Goal: Task Accomplishment & Management: Manage account settings

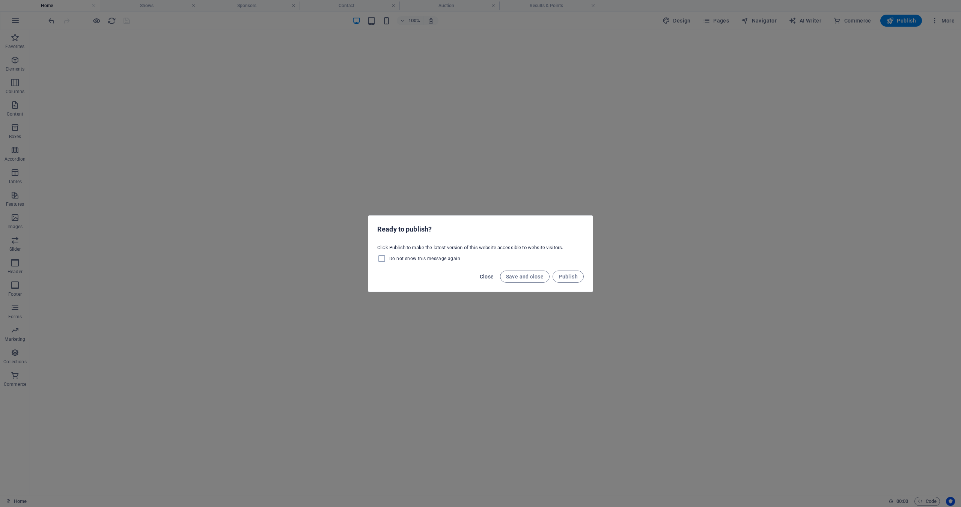
click at [483, 276] on span "Close" at bounding box center [487, 277] width 14 height 6
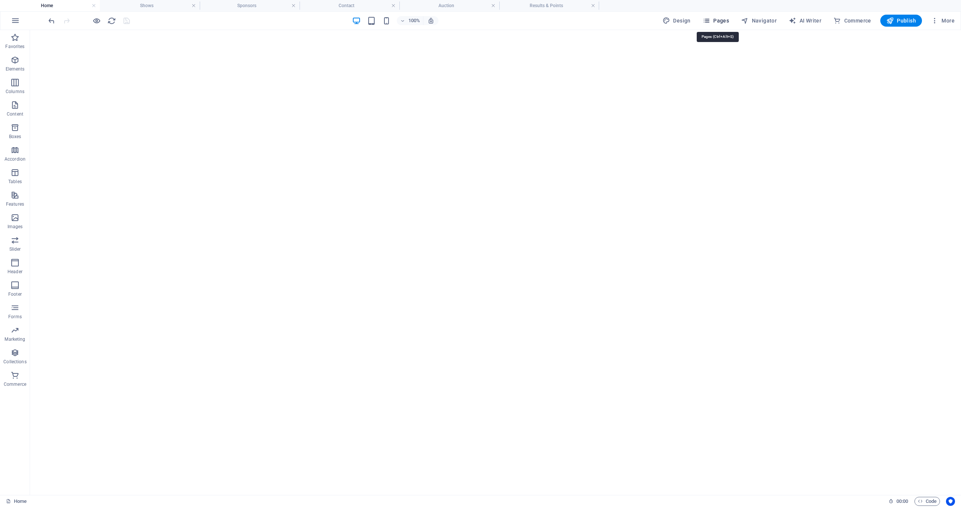
click at [725, 21] on span "Pages" at bounding box center [716, 21] width 26 height 8
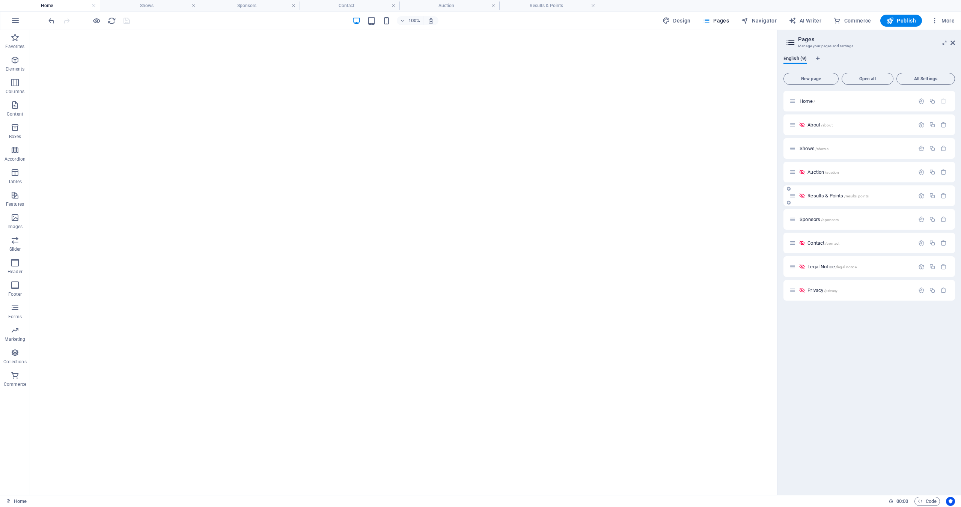
click at [795, 198] on icon at bounding box center [793, 196] width 6 height 6
click at [921, 196] on icon "button" at bounding box center [922, 196] width 6 height 6
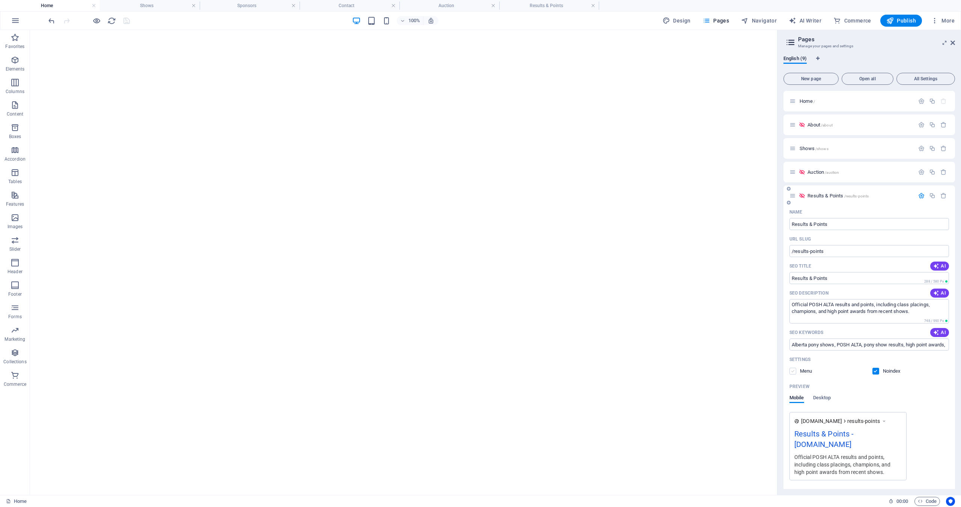
click at [792, 371] on label at bounding box center [793, 371] width 7 height 7
click at [0, 0] on input "checkbox" at bounding box center [0, 0] width 0 height 0
click at [875, 371] on label at bounding box center [876, 371] width 7 height 7
click at [0, 0] on input "checkbox" at bounding box center [0, 0] width 0 height 0
click at [825, 196] on span "Results & Points /results-points" at bounding box center [830, 196] width 61 height 6
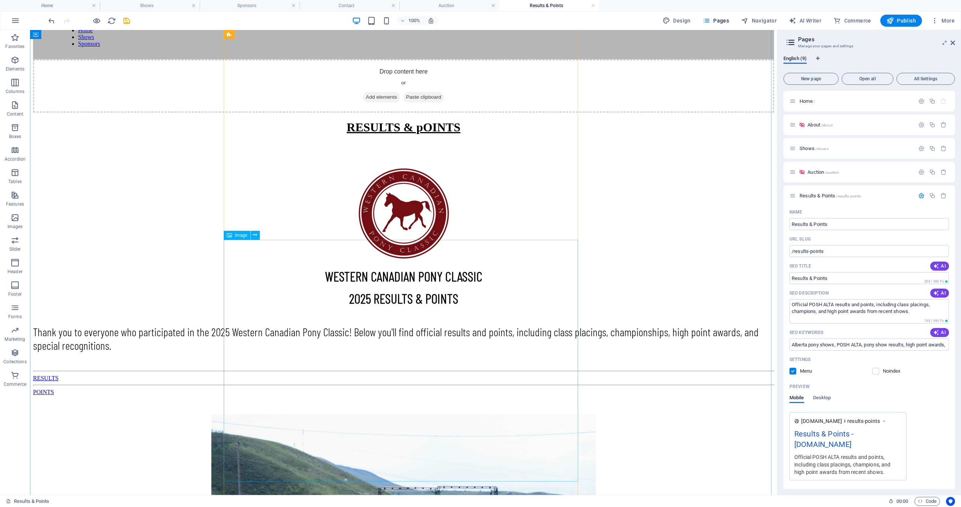
scroll to position [171, 0]
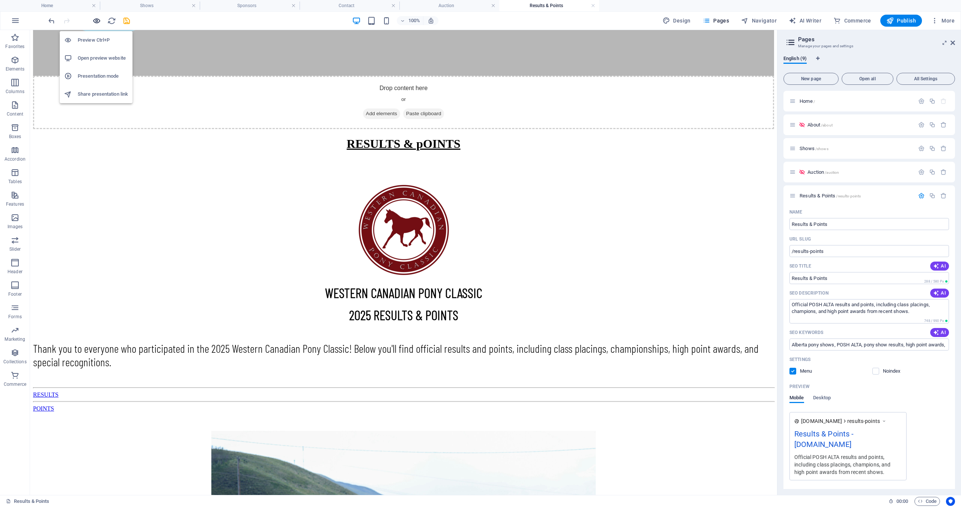
click at [97, 23] on icon "button" at bounding box center [96, 21] width 9 height 9
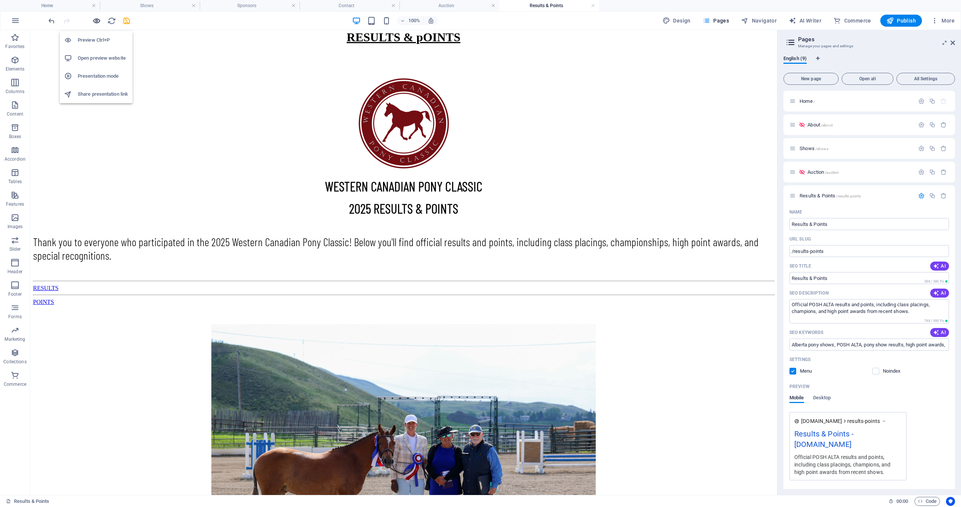
scroll to position [118, 0]
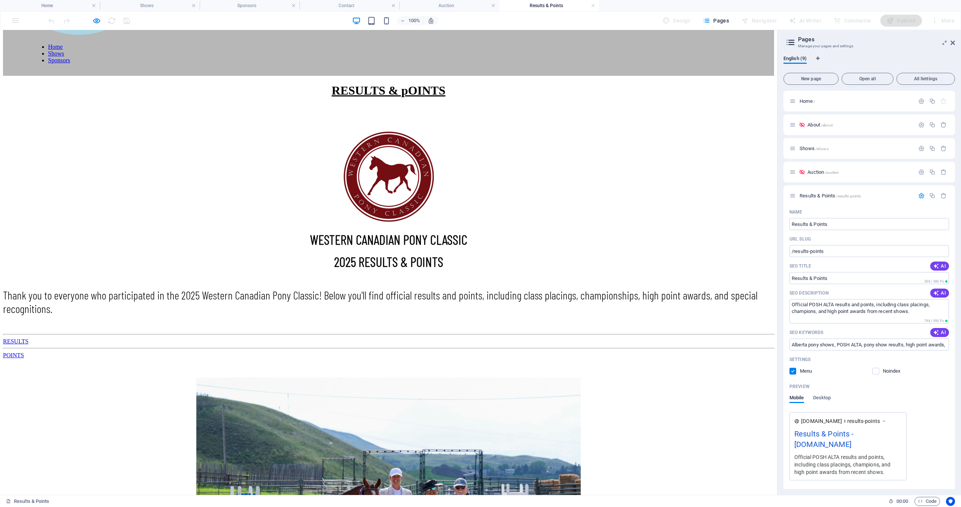
click at [29, 338] on link "RESULTS" at bounding box center [16, 341] width 26 height 6
click at [95, 22] on icon "button" at bounding box center [96, 21] width 9 height 9
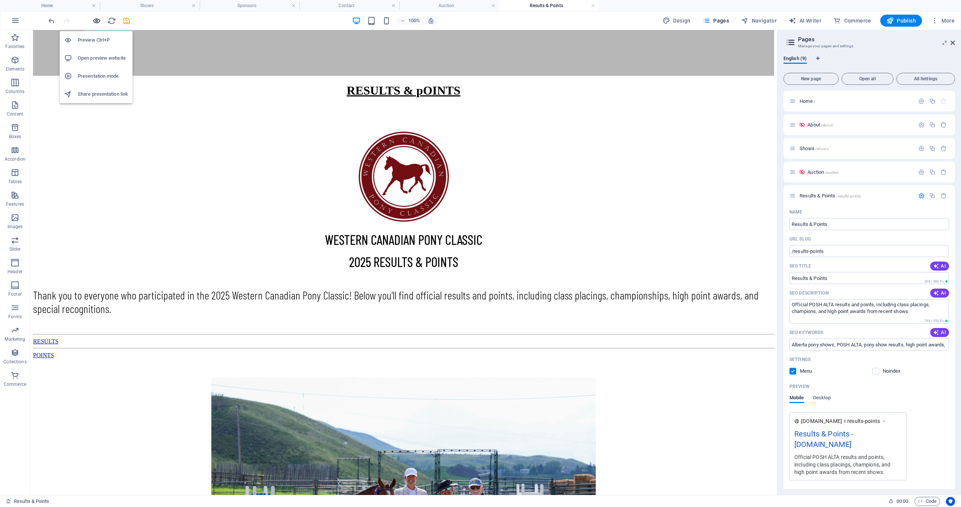
scroll to position [171, 0]
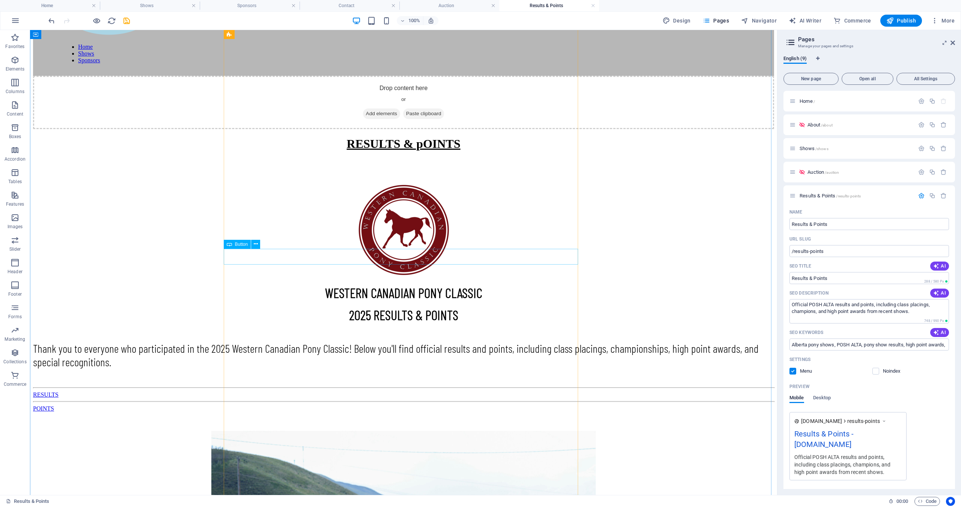
click at [420, 392] on div "RESULTS" at bounding box center [403, 395] width 741 height 7
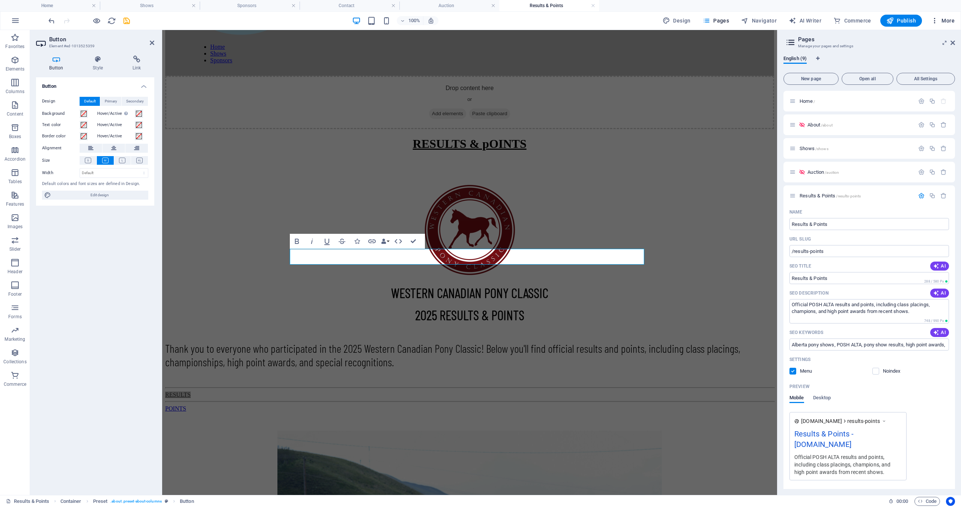
click at [935, 20] on icon "button" at bounding box center [935, 21] width 8 height 8
click at [935, 20] on div at bounding box center [480, 253] width 961 height 507
click at [933, 20] on icon "button" at bounding box center [935, 21] width 8 height 8
click at [913, 131] on h6 "Files & Stock Photos" at bounding box center [927, 130] width 45 height 9
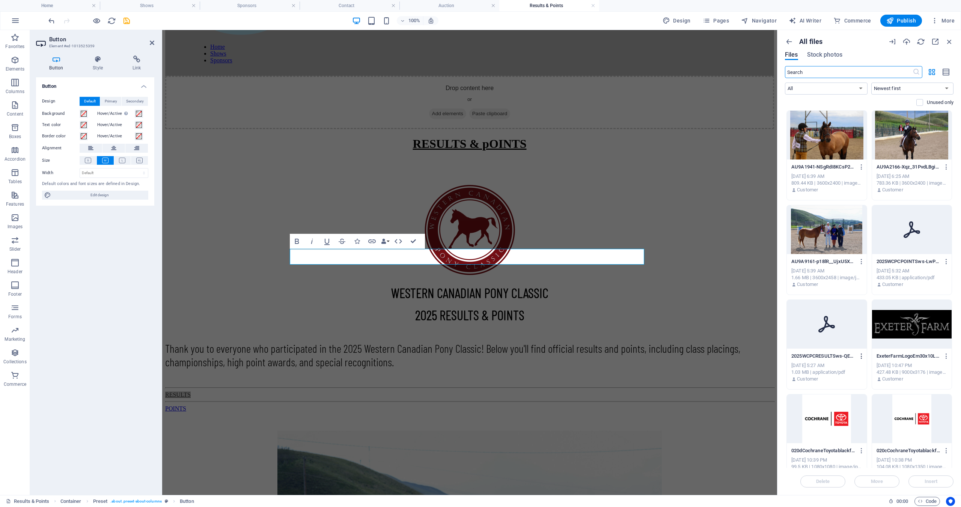
click at [860, 357] on icon "button" at bounding box center [862, 356] width 7 height 7
click at [855, 371] on h6 "Get link" at bounding box center [866, 370] width 32 height 9
click at [370, 241] on icon "button" at bounding box center [372, 241] width 9 height 9
click at [102, 101] on span "External" at bounding box center [107, 101] width 17 height 9
select select "blank"
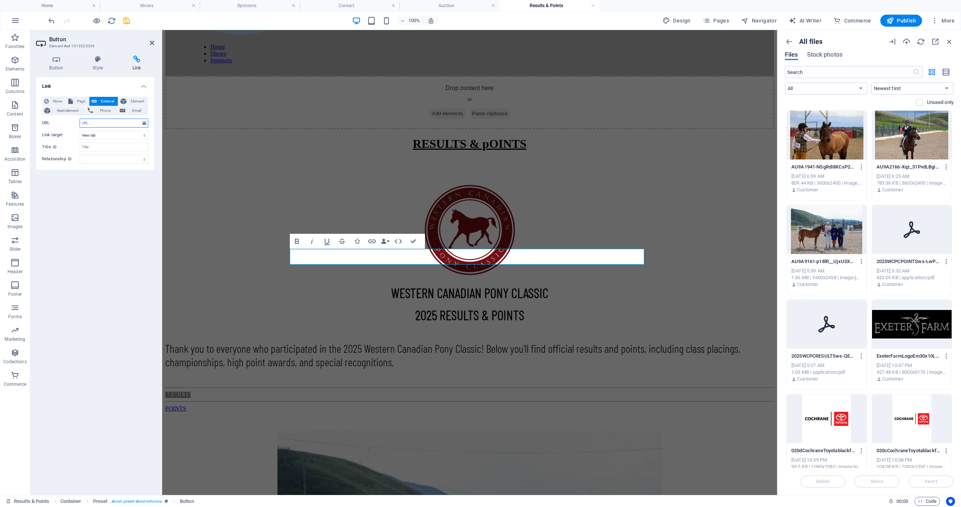
paste input "[URL][DOMAIN_NAME]"
type input "[URL][DOMAIN_NAME]"
click at [95, 146] on input "Title Additional link description, should not be the same as the link text. The…" at bounding box center [114, 147] width 69 height 9
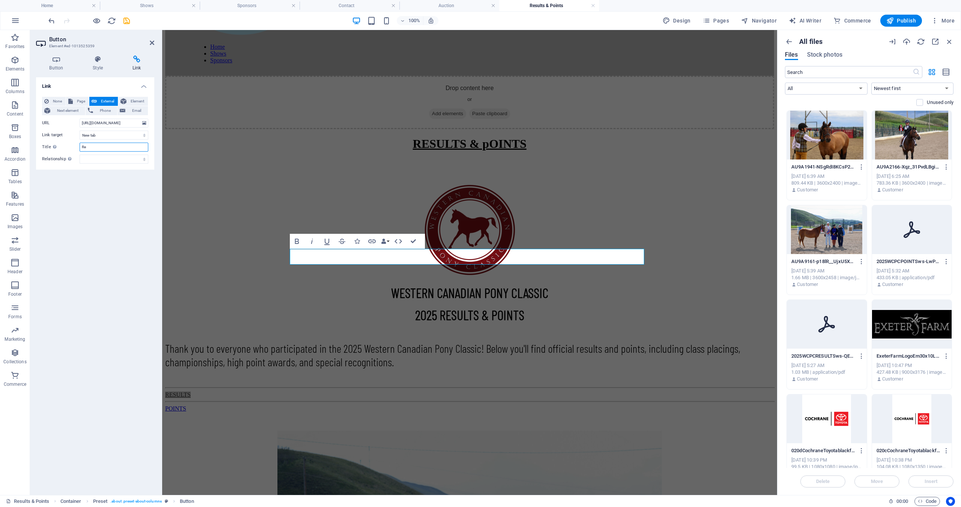
type input "R"
type input "W"
type input "2025 WCPC Results"
click at [675, 257] on div "RESULTS & pOINTS WESTERN CANADIAN PONY CLASSIC 2025 RESULTS & POINTS Thank you …" at bounding box center [469, 474] width 609 height 675
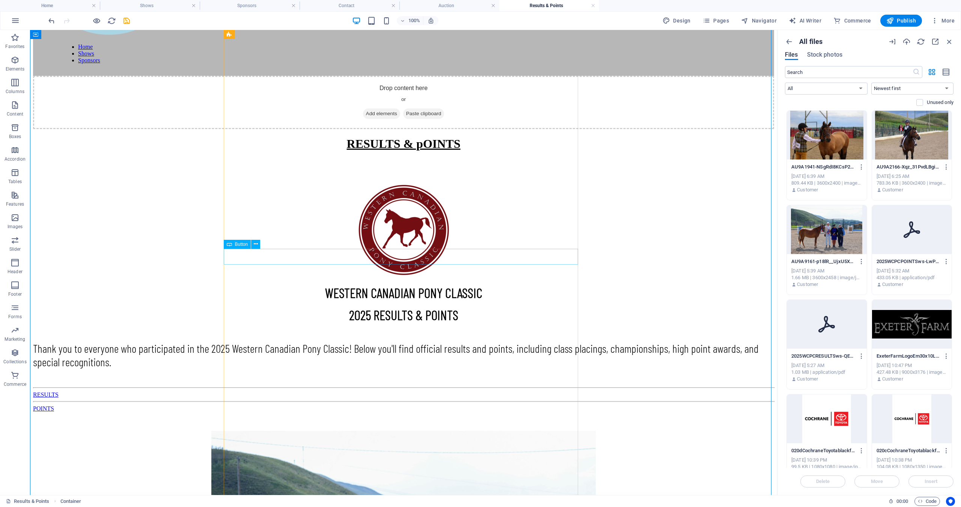
click at [408, 392] on div "RESULTS" at bounding box center [403, 395] width 741 height 7
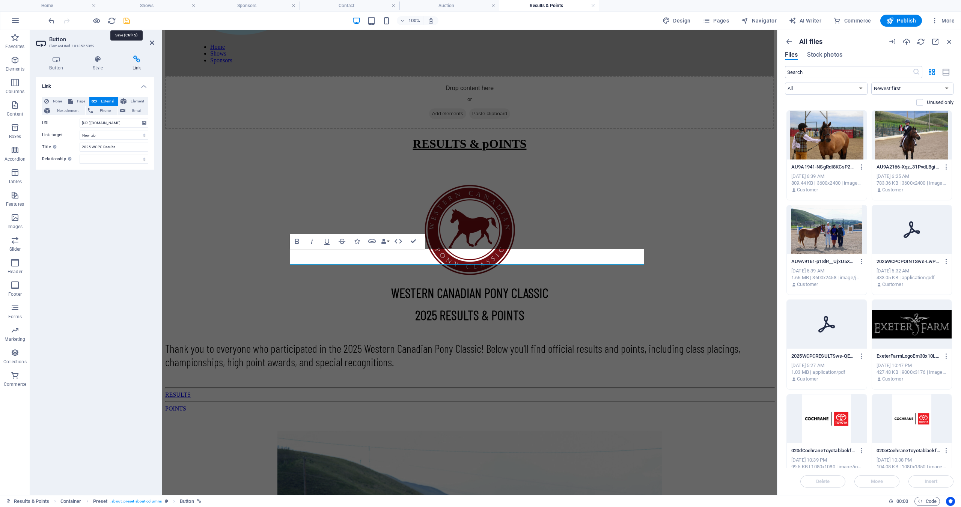
click at [125, 21] on icon "save" at bounding box center [126, 21] width 9 height 9
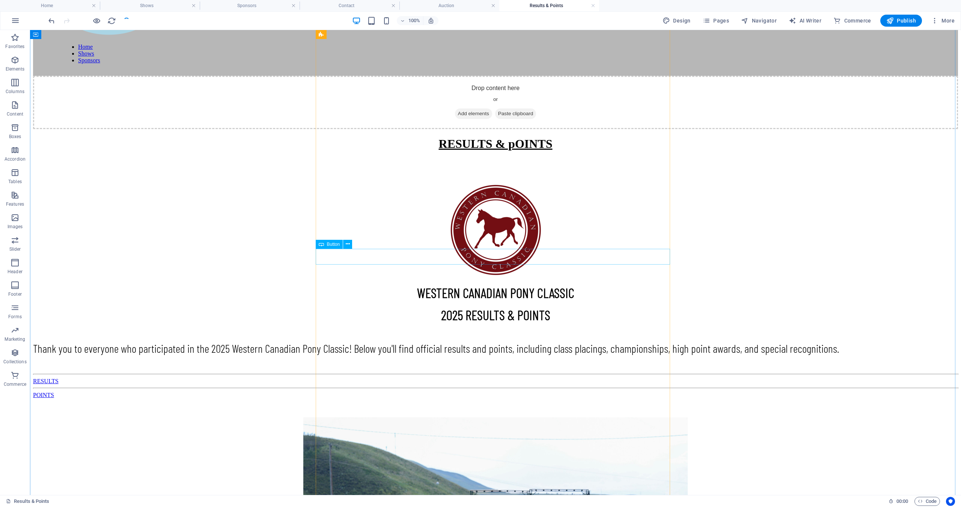
click at [484, 378] on div "RESULTS" at bounding box center [495, 381] width 925 height 7
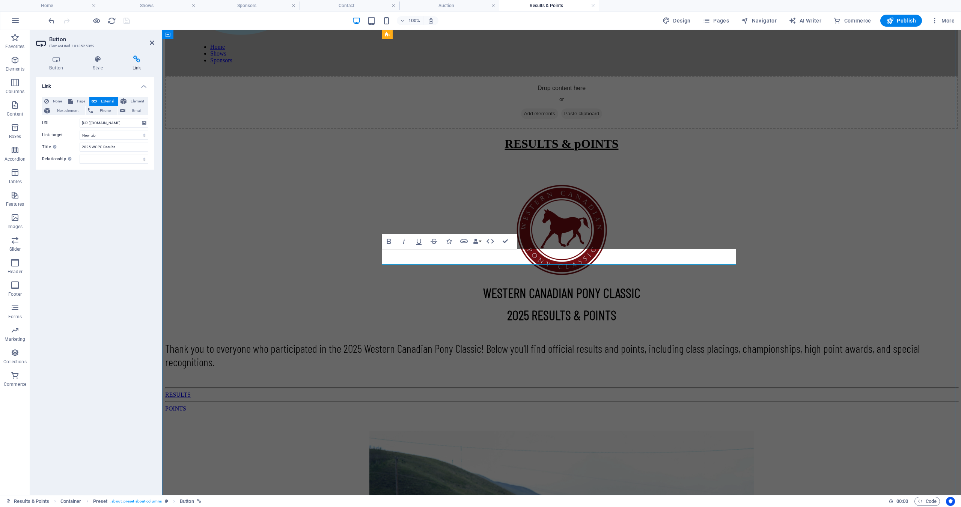
click at [191, 392] on link "RESULTS" at bounding box center [178, 395] width 26 height 6
click at [643, 406] on div "POINTS" at bounding box center [561, 409] width 793 height 7
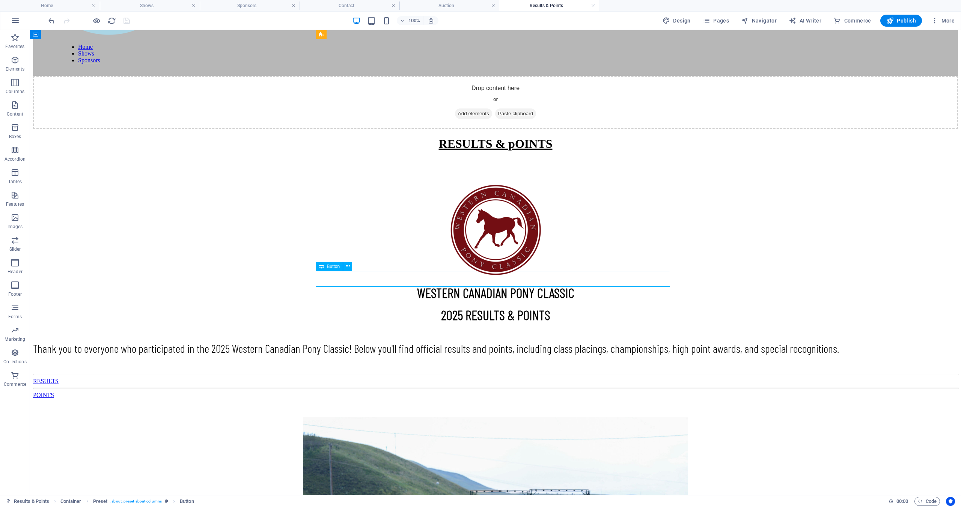
click at [503, 392] on div "POINTS" at bounding box center [495, 395] width 925 height 7
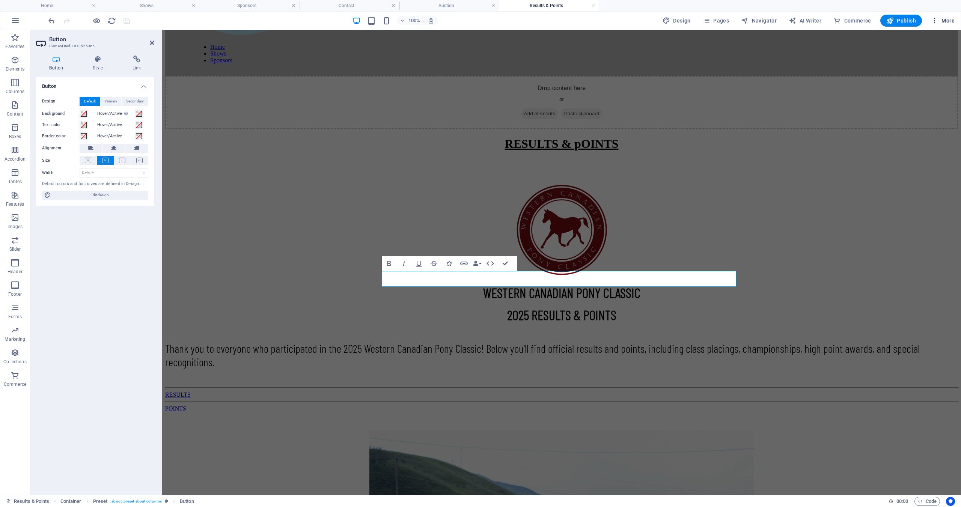
click at [933, 22] on icon "button" at bounding box center [935, 21] width 8 height 8
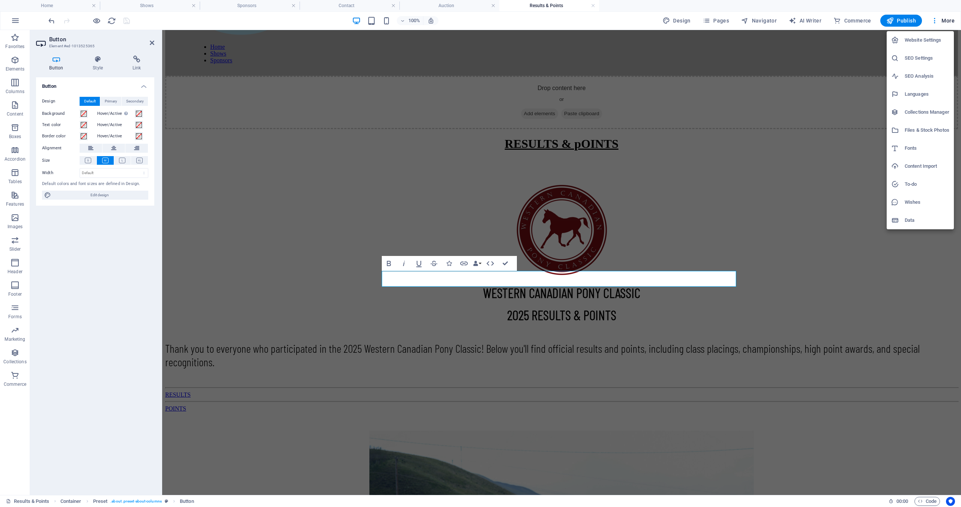
click at [918, 132] on h6 "Files & Stock Photos" at bounding box center [927, 130] width 45 height 9
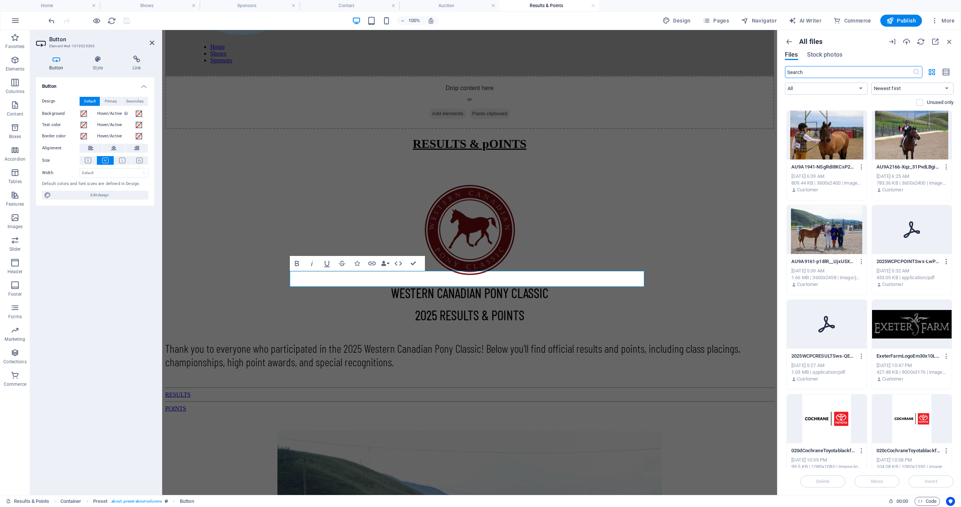
click at [945, 263] on icon "button" at bounding box center [946, 261] width 7 height 7
click at [931, 299] on h6 "Get link" at bounding box center [933, 299] width 32 height 9
click at [373, 262] on icon "button" at bounding box center [372, 264] width 8 height 4
click at [106, 101] on span "External" at bounding box center [107, 101] width 17 height 9
select select "blank"
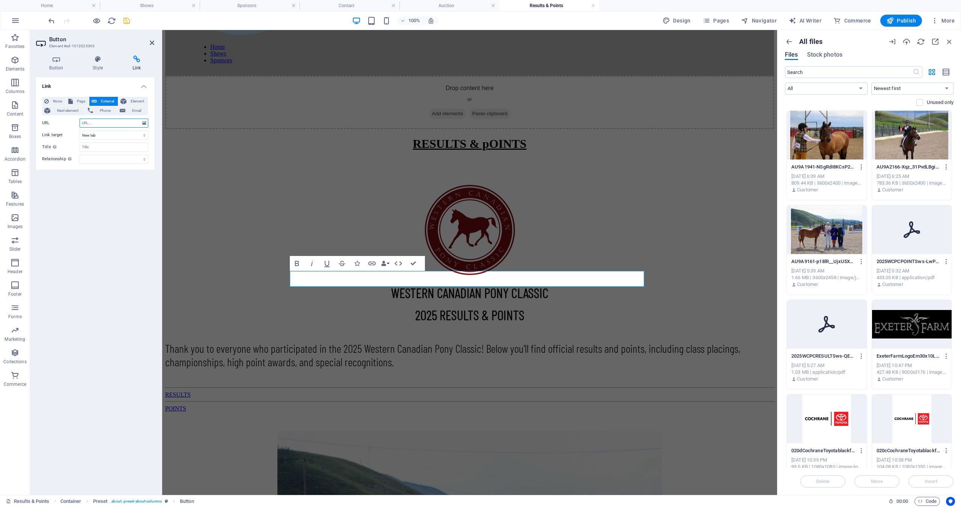
paste input "[URL][DOMAIN_NAME]"
type input "[URL][DOMAIN_NAME]"
click at [98, 148] on input "Title Additional link description, should not be the same as the link text. The…" at bounding box center [114, 147] width 69 height 9
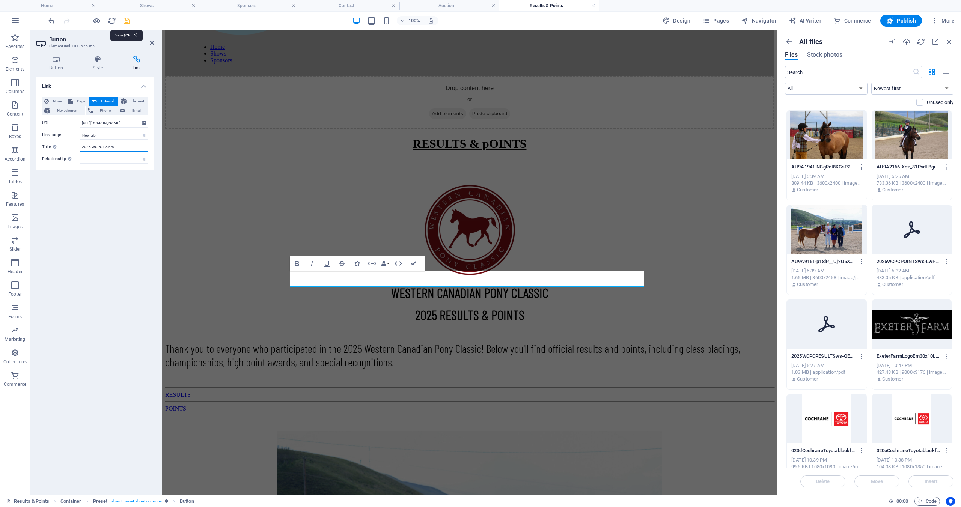
type input "2025 WCPC Points"
click at [127, 24] on icon "save" at bounding box center [126, 21] width 9 height 9
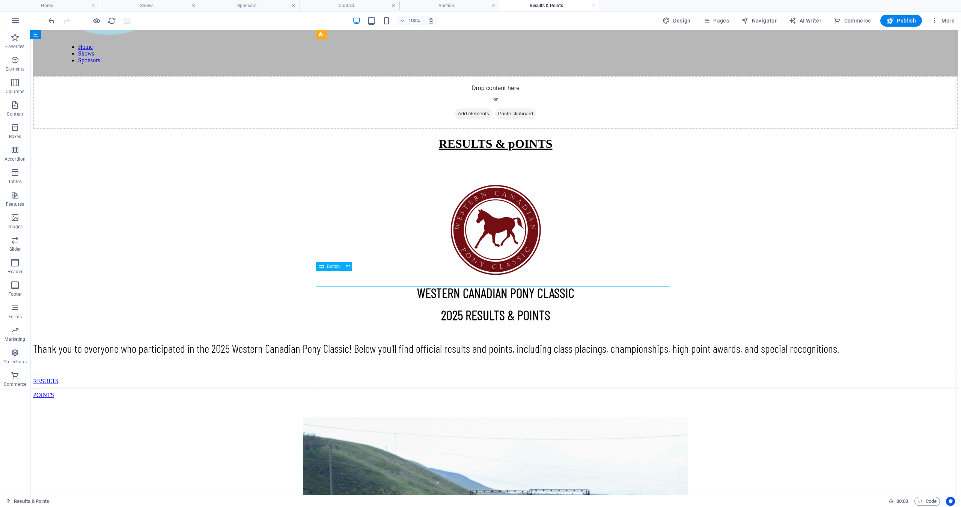
click at [487, 392] on div "POINTS" at bounding box center [495, 395] width 925 height 7
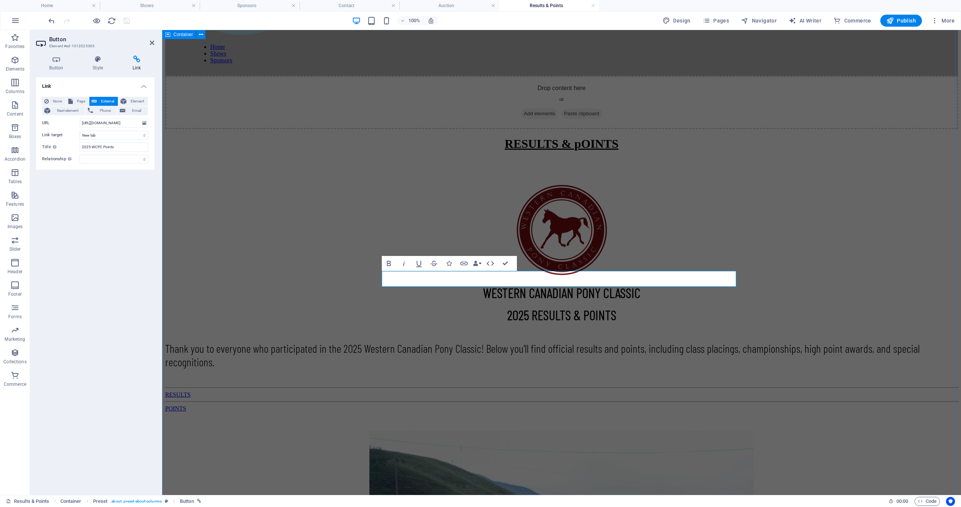
click at [783, 263] on div "RESULTS & pOINTS WESTERN CANADIAN PONY CLASSIC 2025 RESULTS & POINTS Thank you …" at bounding box center [561, 474] width 793 height 675
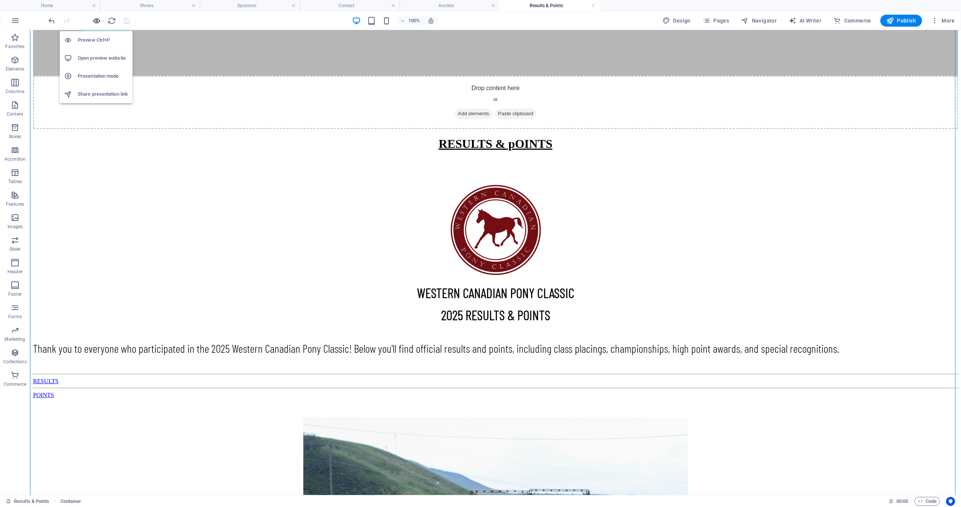
click at [97, 21] on icon "button" at bounding box center [96, 21] width 9 height 9
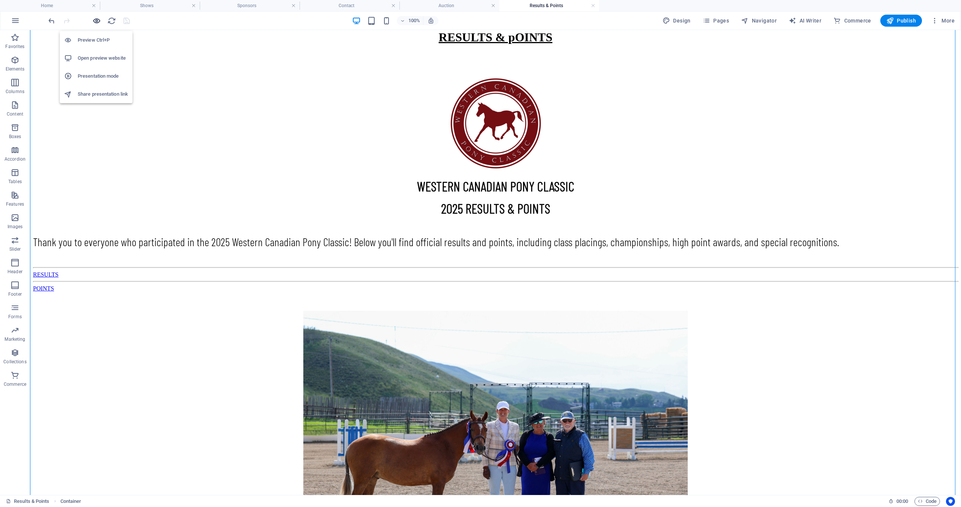
scroll to position [118, 0]
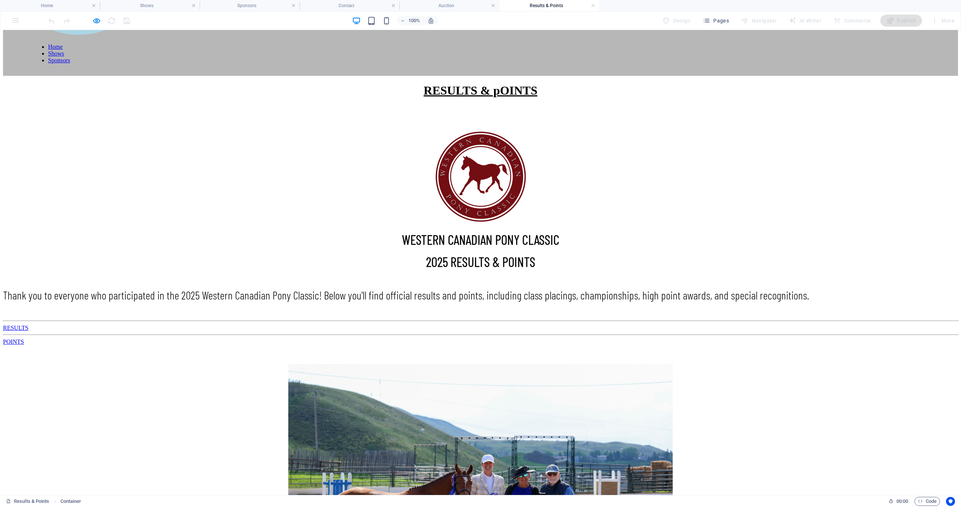
click at [29, 325] on link "RESULTS" at bounding box center [16, 328] width 26 height 6
click at [24, 339] on link "POINTS" at bounding box center [13, 342] width 21 height 6
click at [95, 22] on icon "button" at bounding box center [96, 21] width 9 height 9
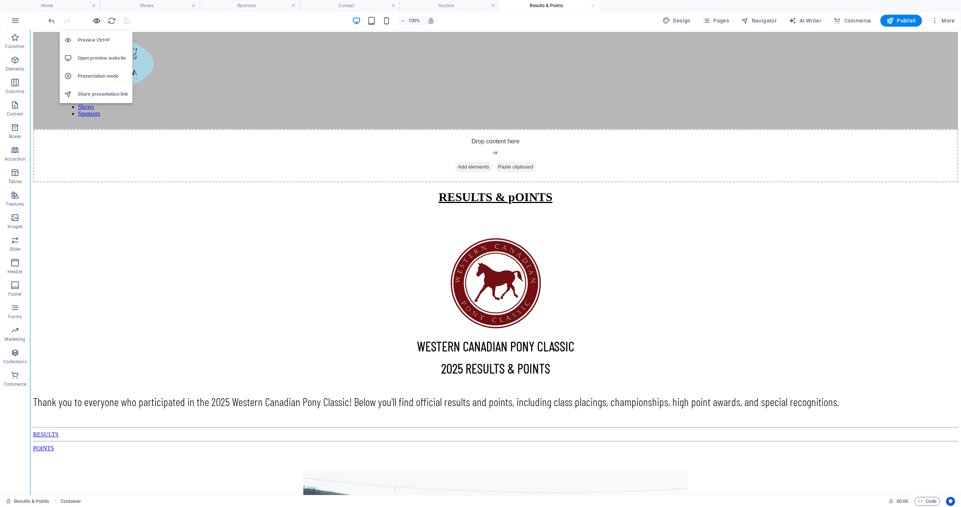
scroll to position [171, 0]
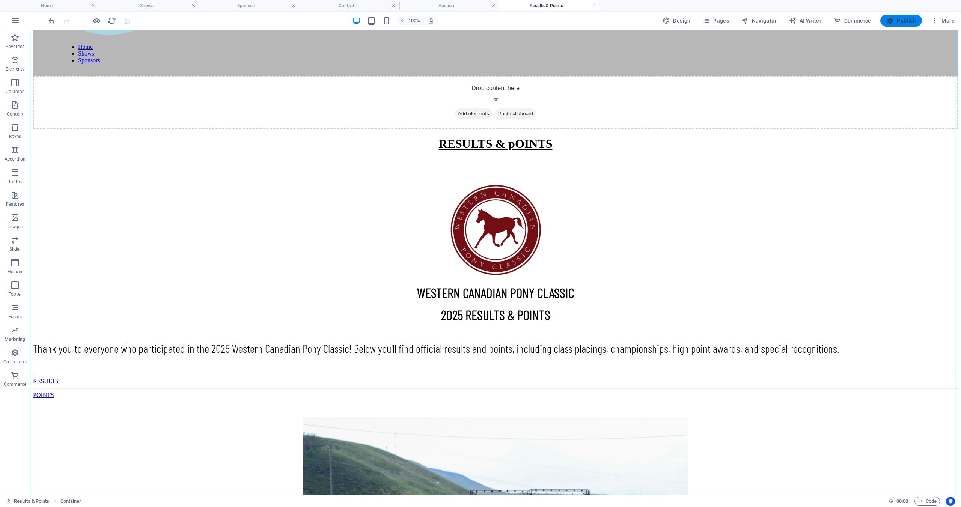
click at [893, 20] on icon "button" at bounding box center [891, 21] width 8 height 8
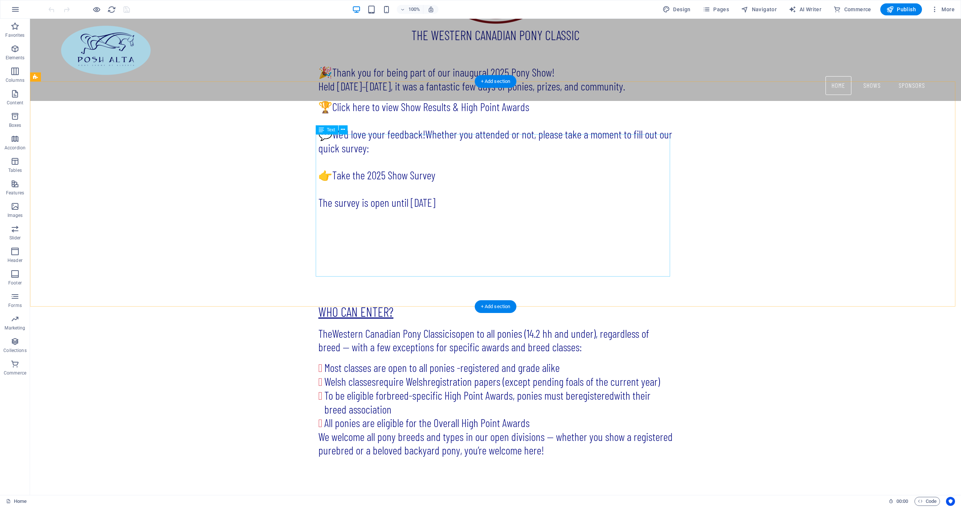
scroll to position [826, 0]
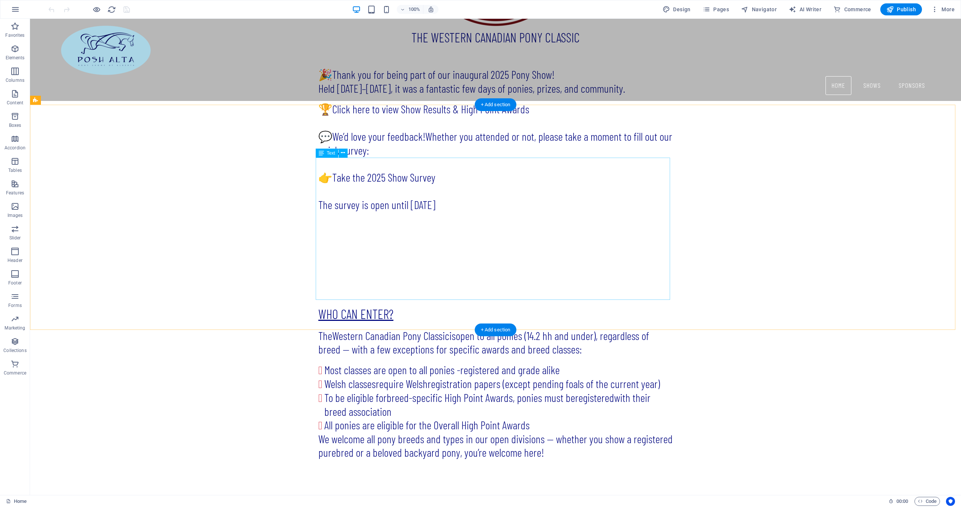
click at [652, 329] on div "The Western Canadian Pony Classic is open to all ponies (14.2 hh and under) , r…" at bounding box center [495, 394] width 355 height 130
click at [655, 329] on div "The Western Canadian Pony Classic is open to all ponies (14.2 hh and under) , r…" at bounding box center [495, 394] width 355 height 130
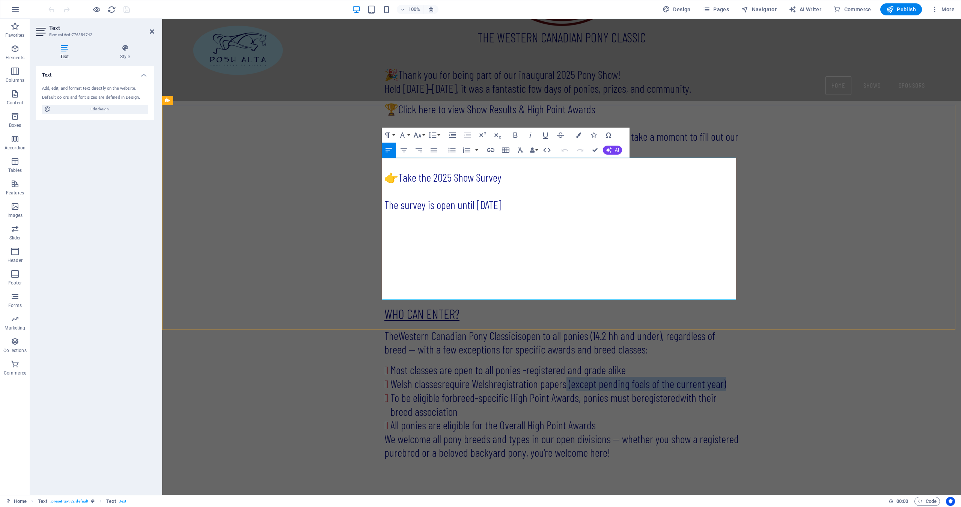
drag, startPoint x: 724, startPoint y: 214, endPoint x: 566, endPoint y: 215, distance: 158.1
click at [566, 377] on li "Welsh classes require Welsh registration papers (except pending foals of the cu…" at bounding box center [565, 384] width 349 height 14
click at [782, 283] on div "WHO CAN ENTER? The Western Canadian Pony Classic is open to all ponies (14.2 hh…" at bounding box center [561, 382] width 799 height 213
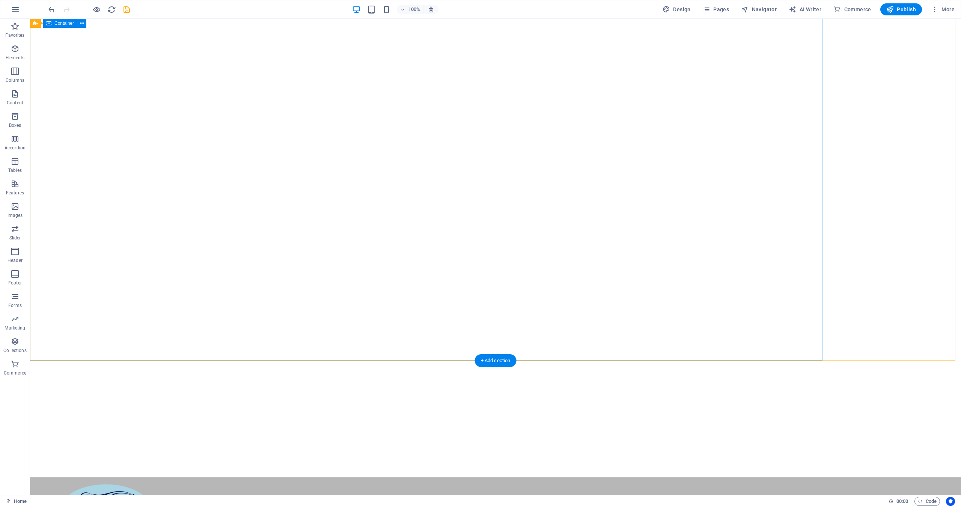
scroll to position [0, 0]
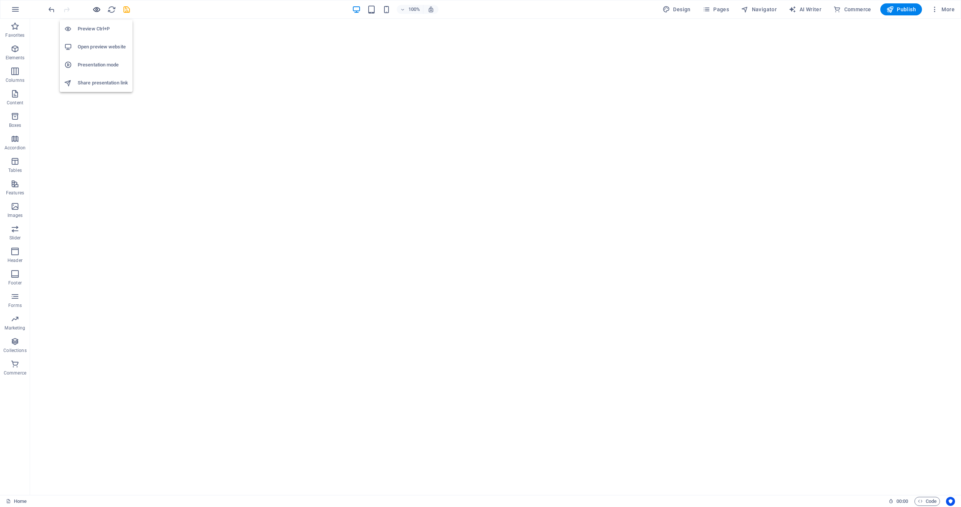
click at [95, 9] on icon "button" at bounding box center [96, 9] width 9 height 9
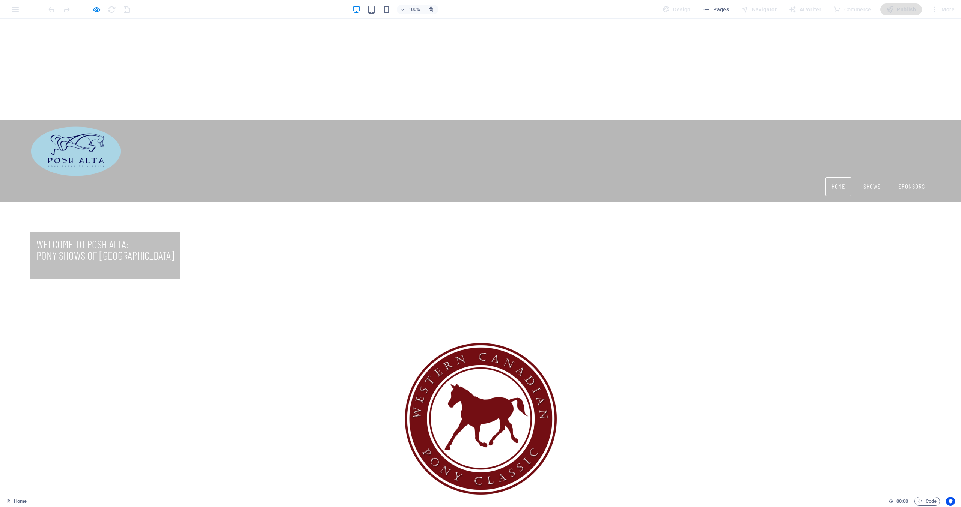
scroll to position [563, 0]
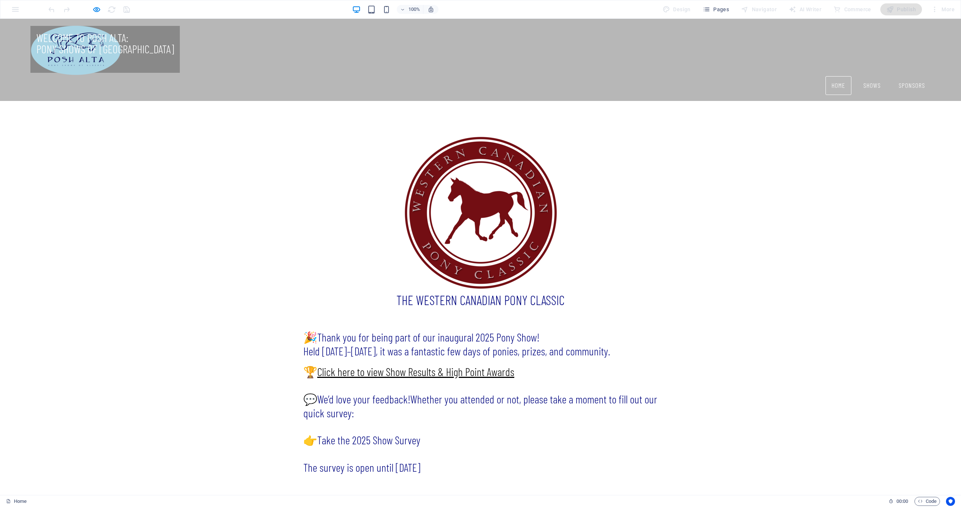
click at [483, 365] on strong "Click here to view Show Results & High Point Awards" at bounding box center [415, 372] width 197 height 14
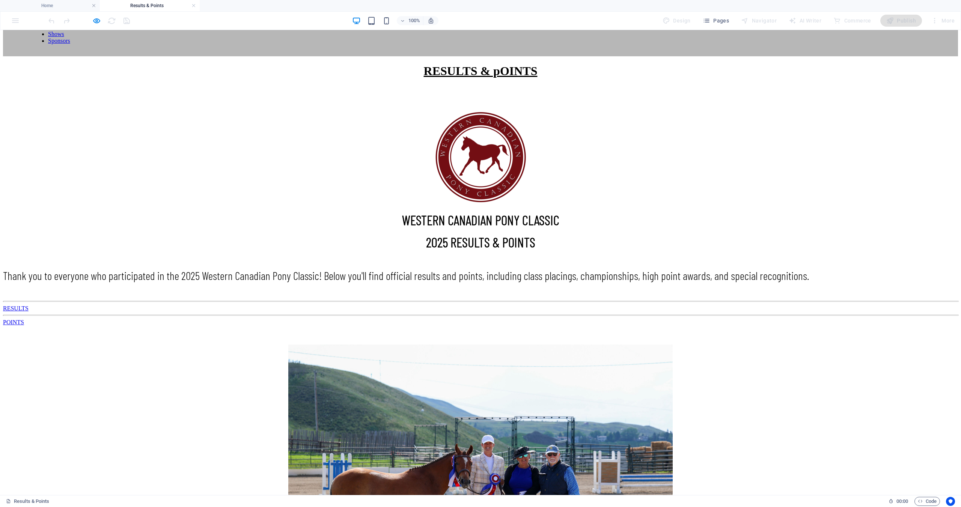
scroll to position [150, 0]
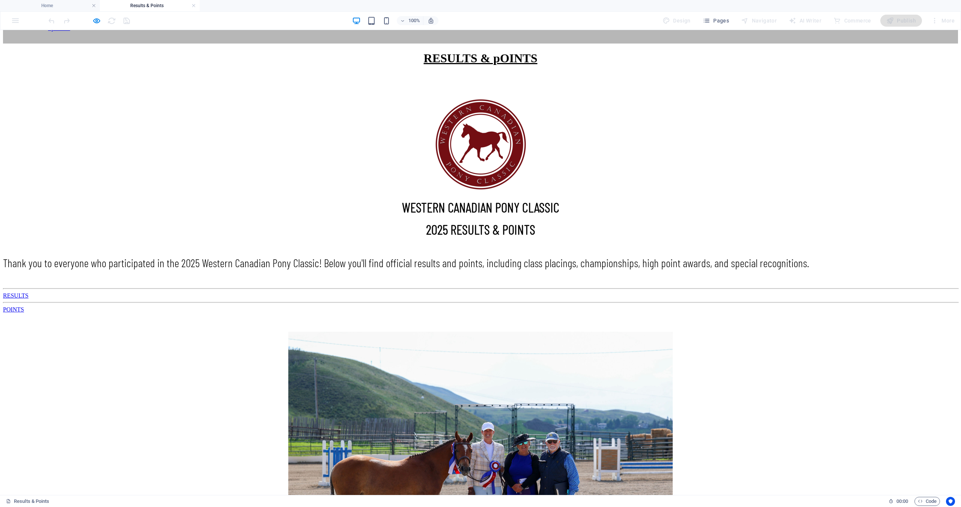
click at [479, 293] on div "RESULTS" at bounding box center [480, 296] width 955 height 7
click at [94, 22] on icon "button" at bounding box center [96, 21] width 9 height 9
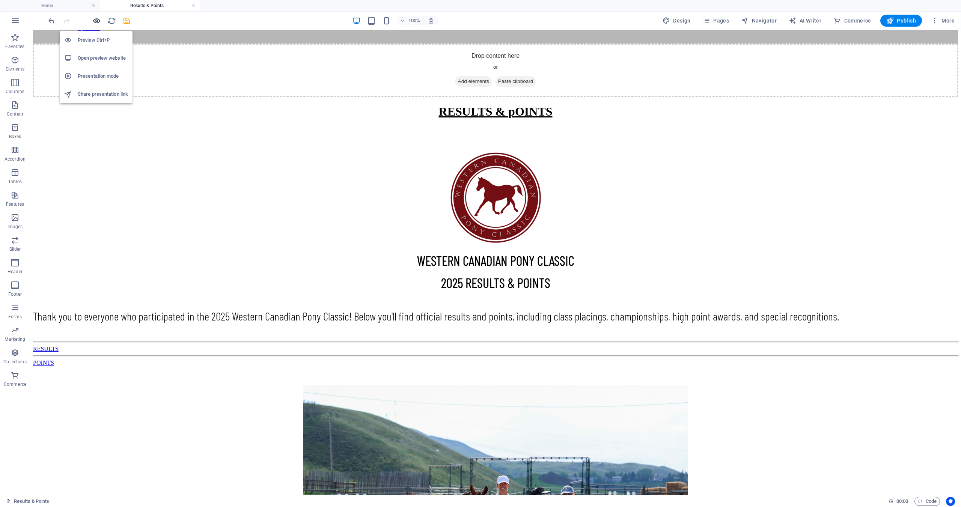
click at [99, 23] on icon "button" at bounding box center [96, 21] width 9 height 9
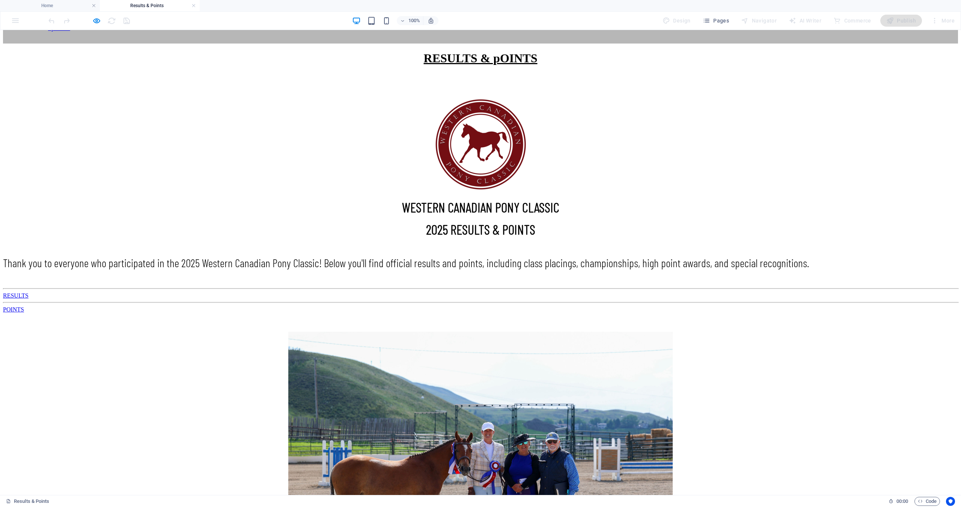
click at [63, 18] on link "Home" at bounding box center [55, 14] width 15 height 6
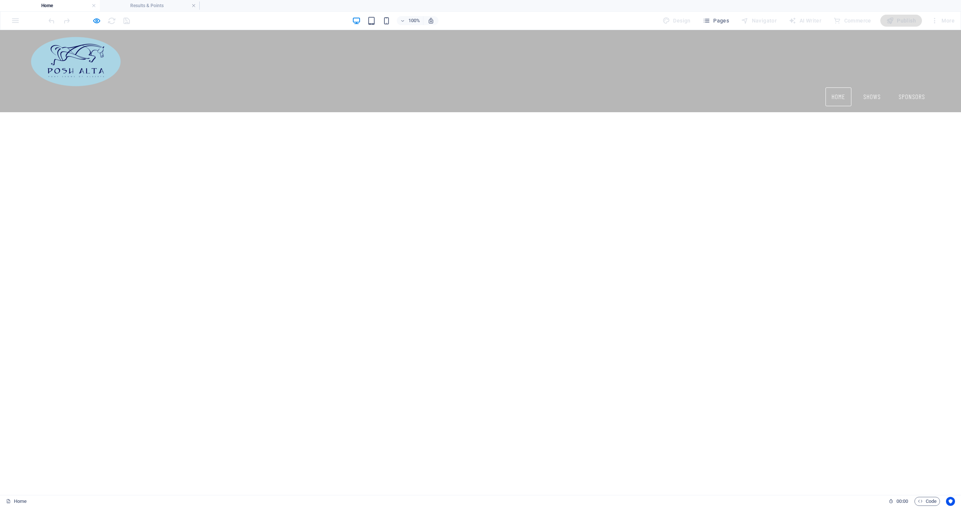
scroll to position [582, 0]
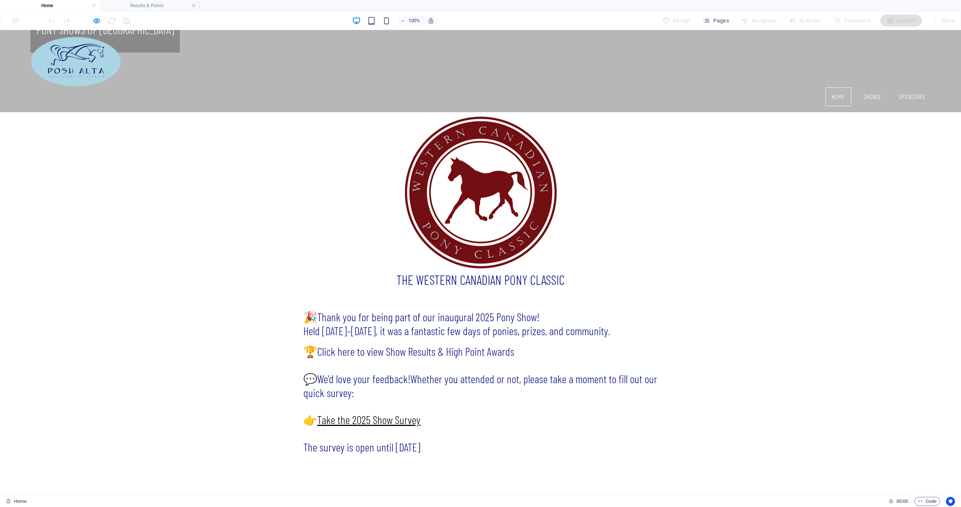
click at [374, 413] on link "Take the 2025 Show Survey" at bounding box center [368, 420] width 103 height 14
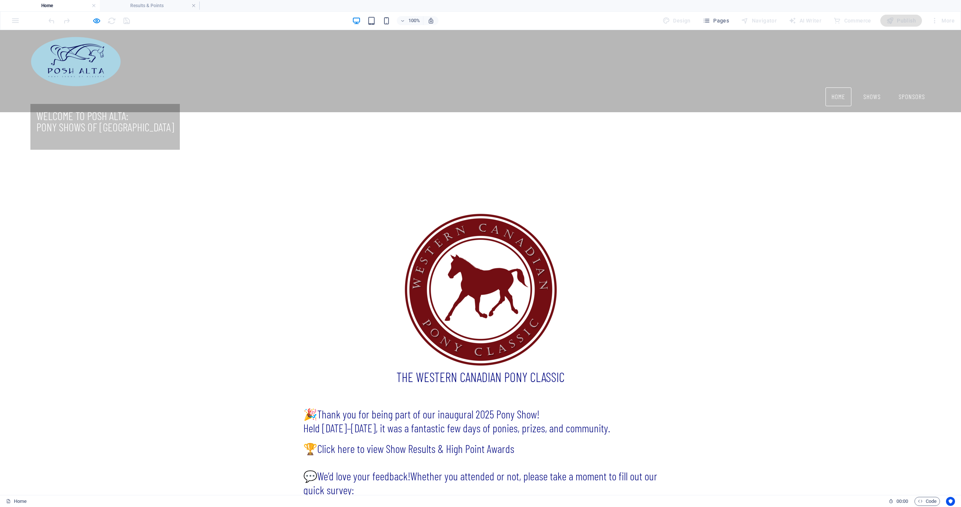
scroll to position [488, 0]
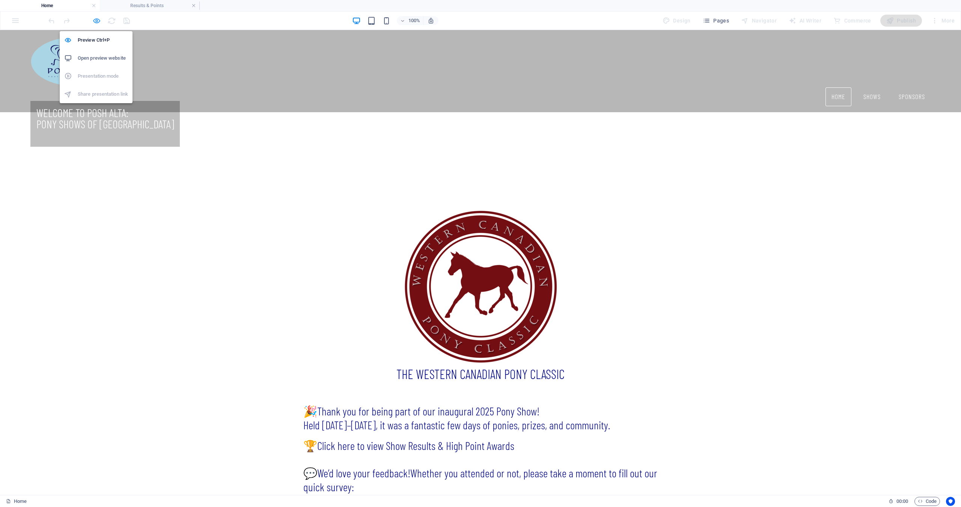
click at [95, 20] on icon "button" at bounding box center [96, 21] width 9 height 9
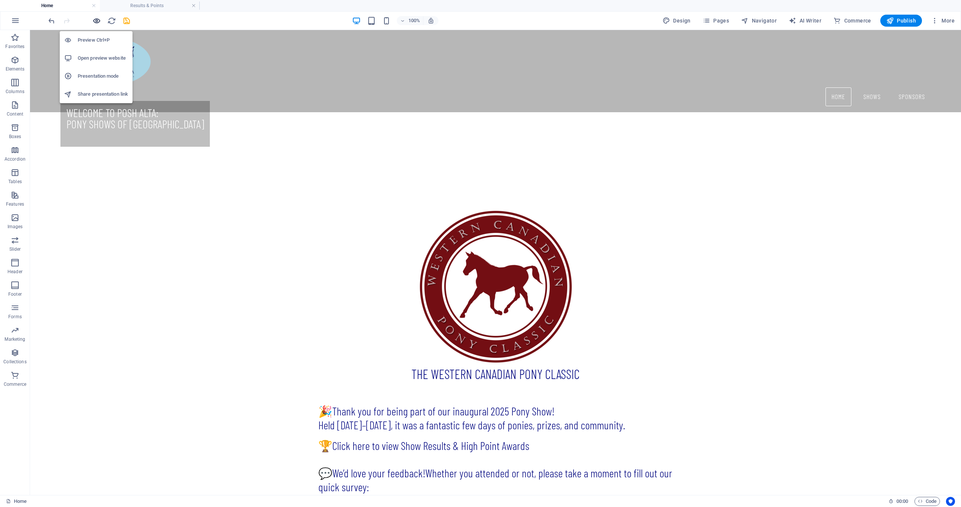
click at [95, 21] on icon "button" at bounding box center [96, 21] width 9 height 9
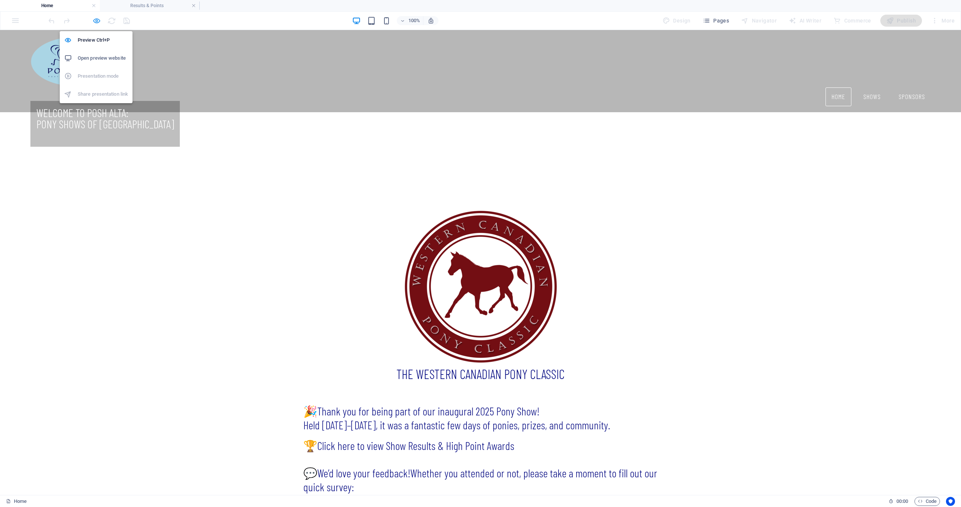
click at [93, 23] on icon "button" at bounding box center [96, 21] width 9 height 9
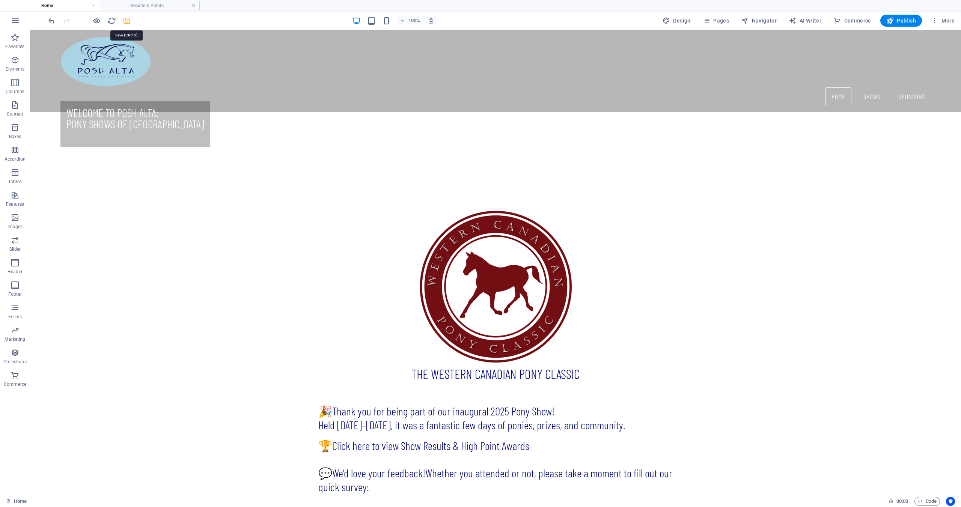
click at [125, 22] on icon "save" at bounding box center [126, 21] width 9 height 9
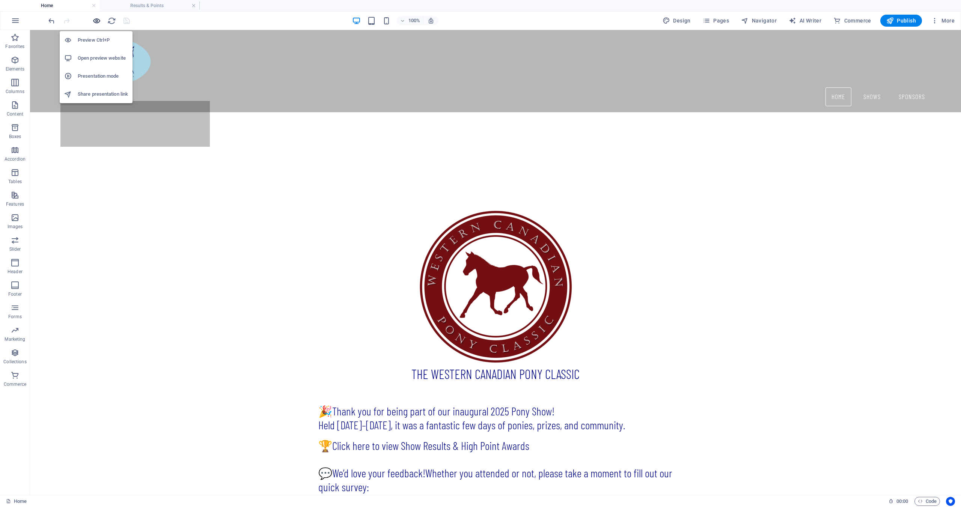
click at [98, 20] on icon "button" at bounding box center [96, 21] width 9 height 9
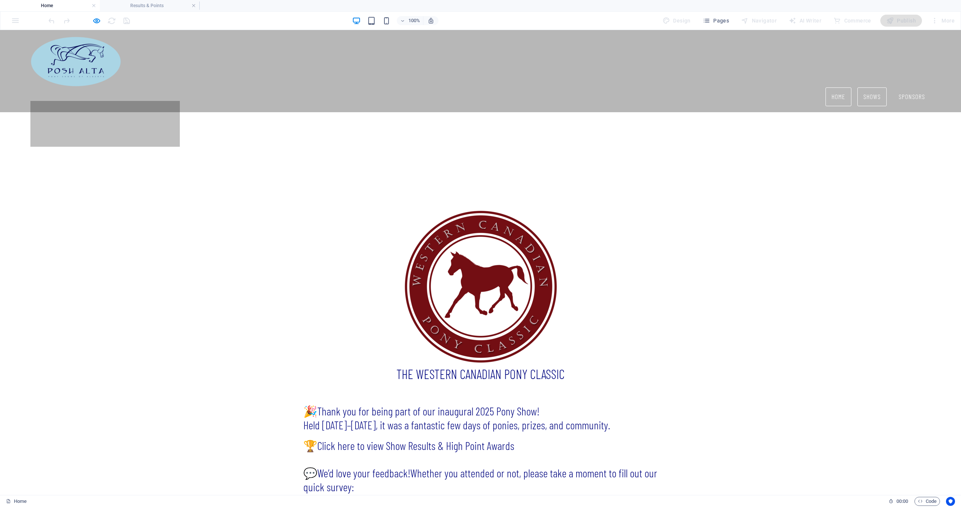
click at [868, 88] on link "Shows" at bounding box center [872, 97] width 29 height 19
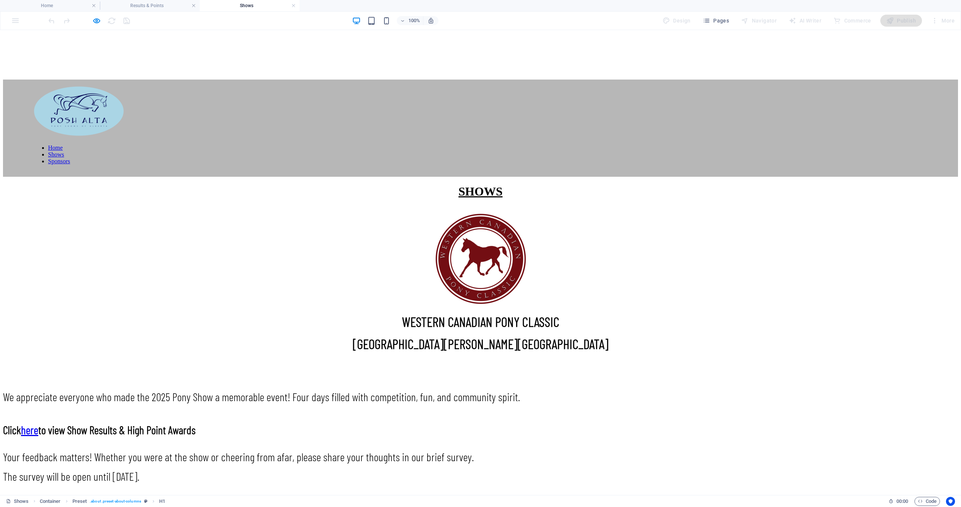
scroll to position [38, 0]
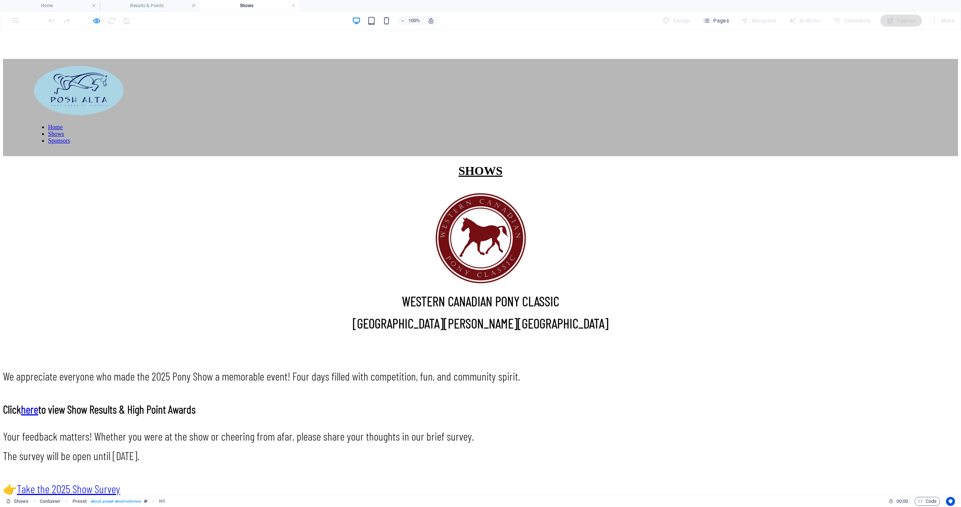
click at [330, 323] on div "WESTERN CANADIAN PONY CLASSIC COCHRANE, ALBERTA We appreciate everyone who made…" at bounding box center [480, 394] width 955 height 203
click at [94, 20] on icon "button" at bounding box center [96, 21] width 9 height 9
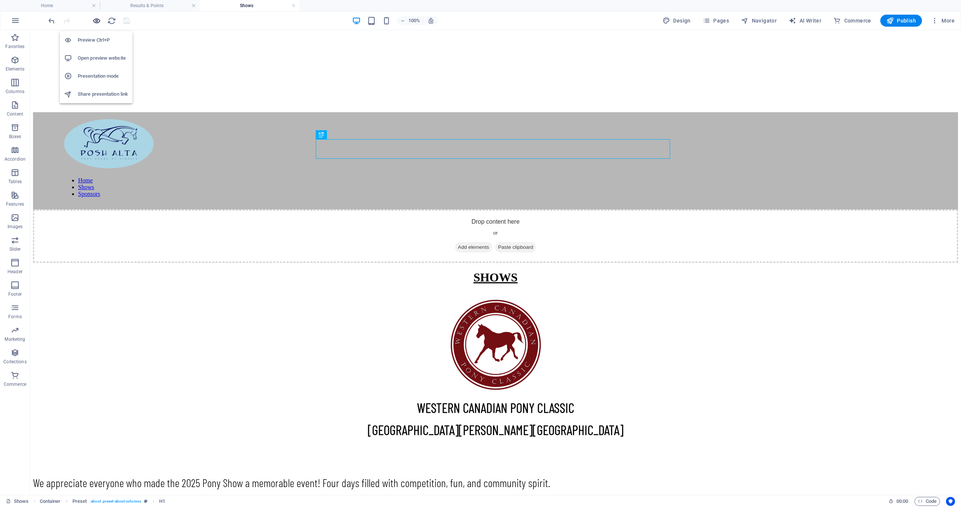
click at [98, 21] on icon "button" at bounding box center [96, 21] width 9 height 9
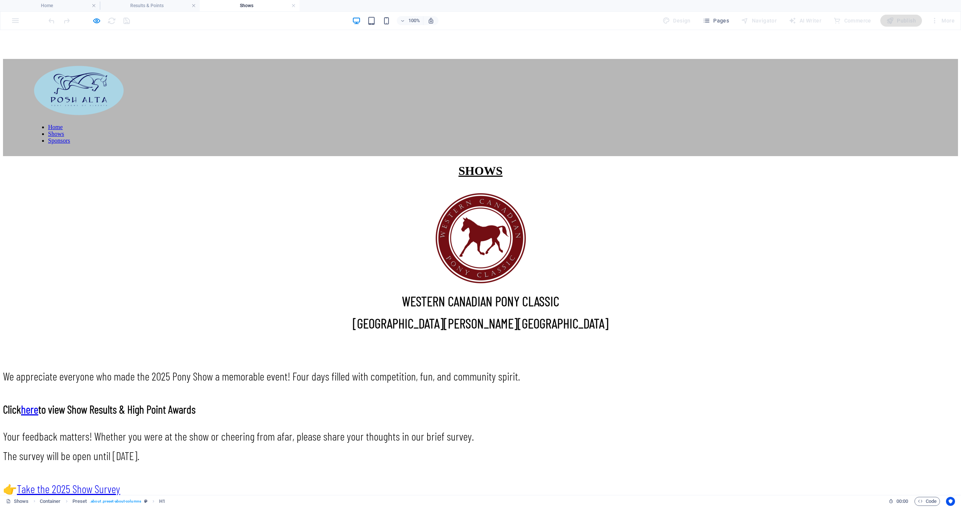
click at [38, 403] on strong "here" at bounding box center [29, 410] width 17 height 14
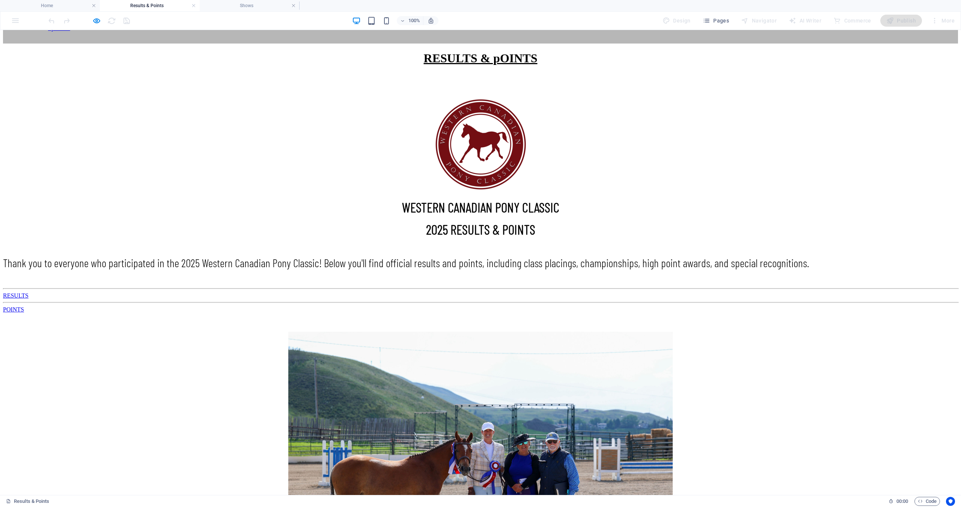
click at [64, 24] on link "Shows" at bounding box center [56, 21] width 16 height 6
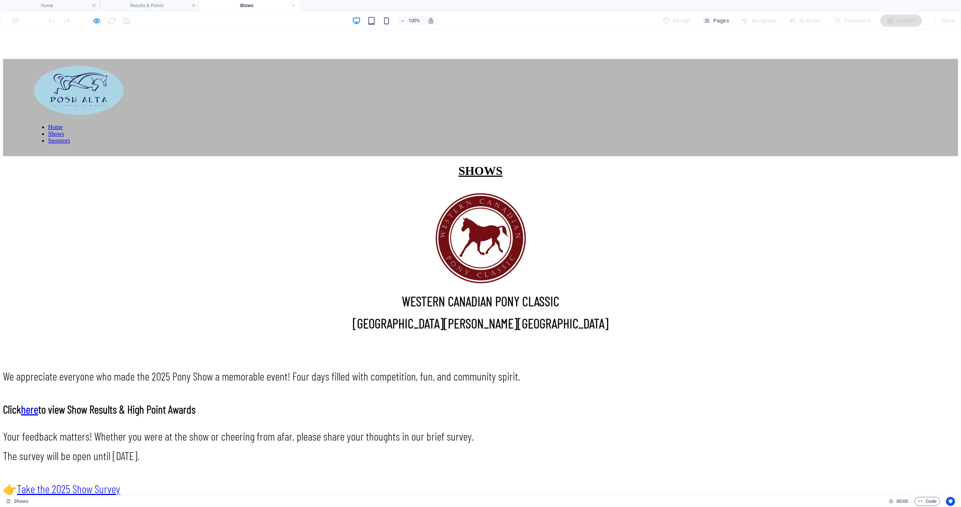
click at [120, 482] on span "2025 Show Survey" at bounding box center [86, 489] width 68 height 14
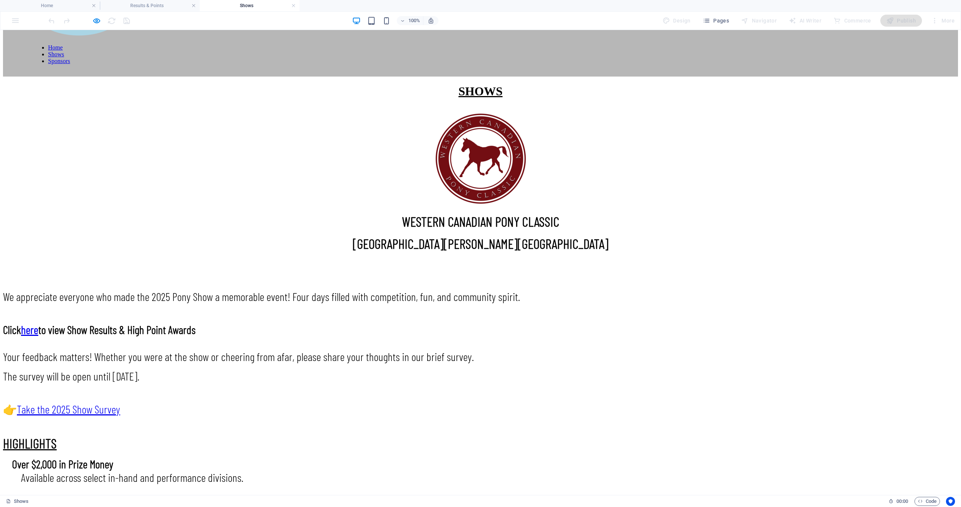
scroll to position [113, 0]
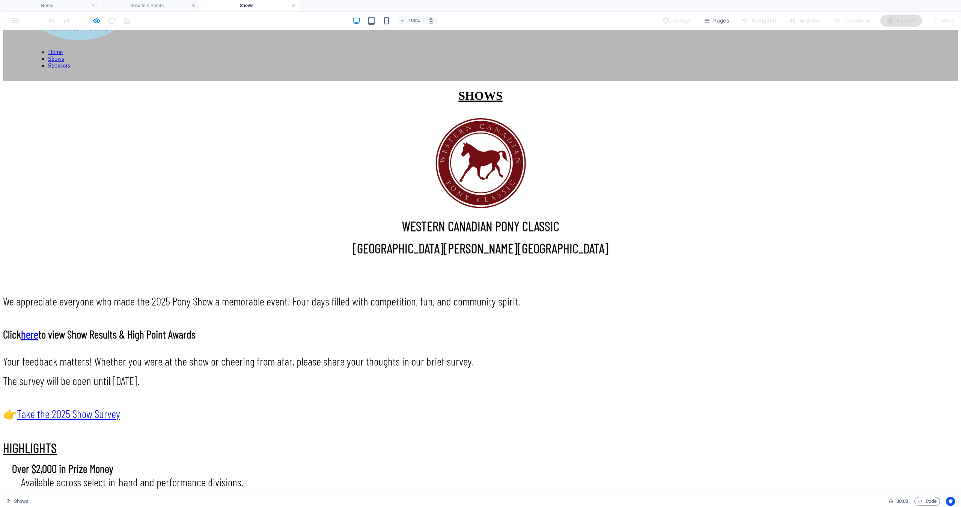
click at [57, 440] on strong "HIGHLIGHTS" at bounding box center [30, 448] width 54 height 16
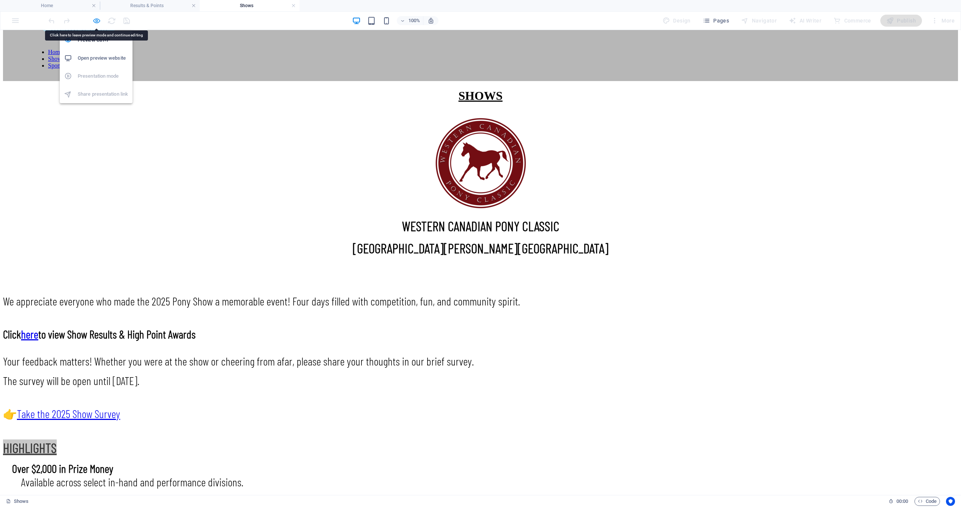
click at [95, 21] on icon "button" at bounding box center [96, 21] width 9 height 9
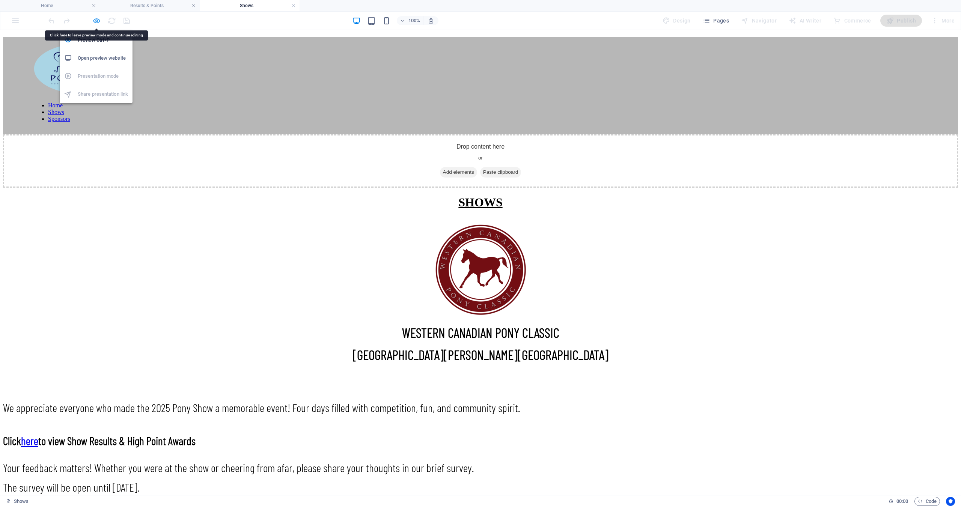
scroll to position [166, 0]
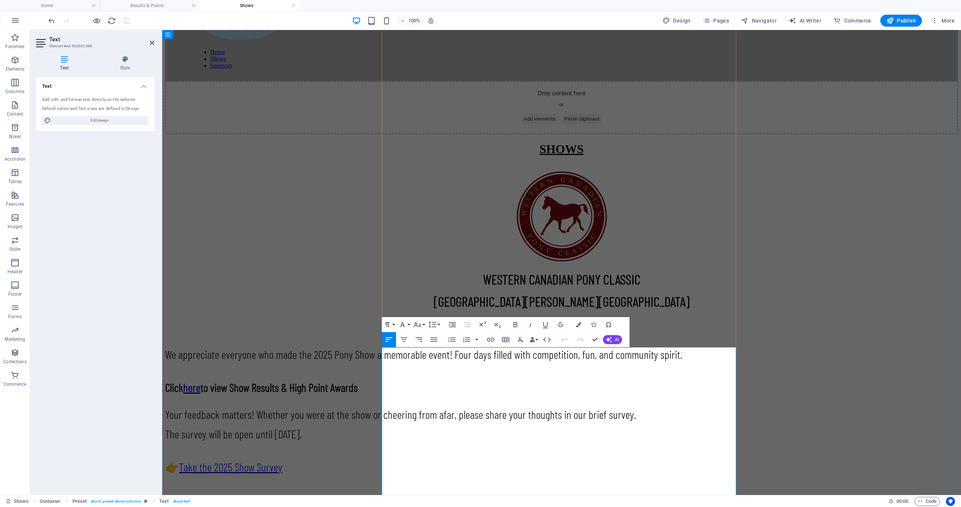
click at [219, 493] on strong "HIGHLIGHTS" at bounding box center [192, 501] width 54 height 16
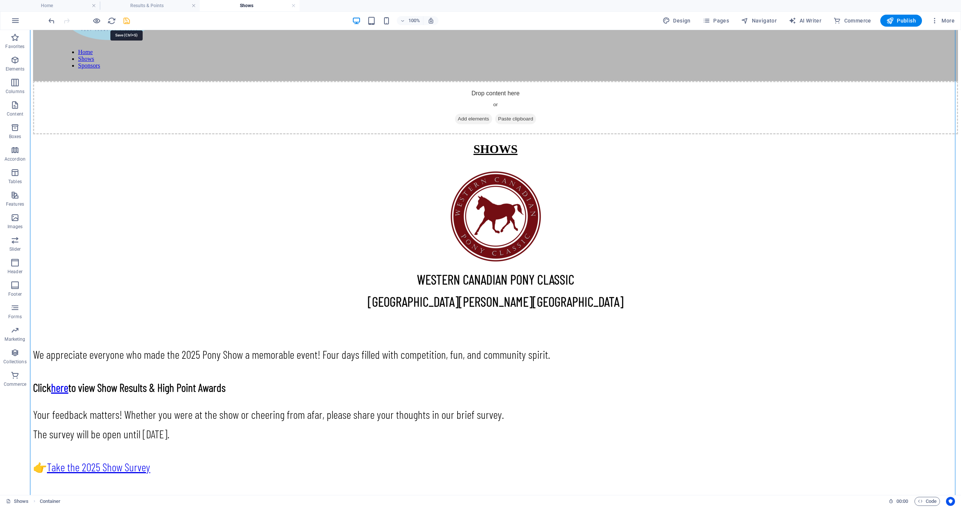
click at [123, 21] on icon "save" at bounding box center [126, 21] width 9 height 9
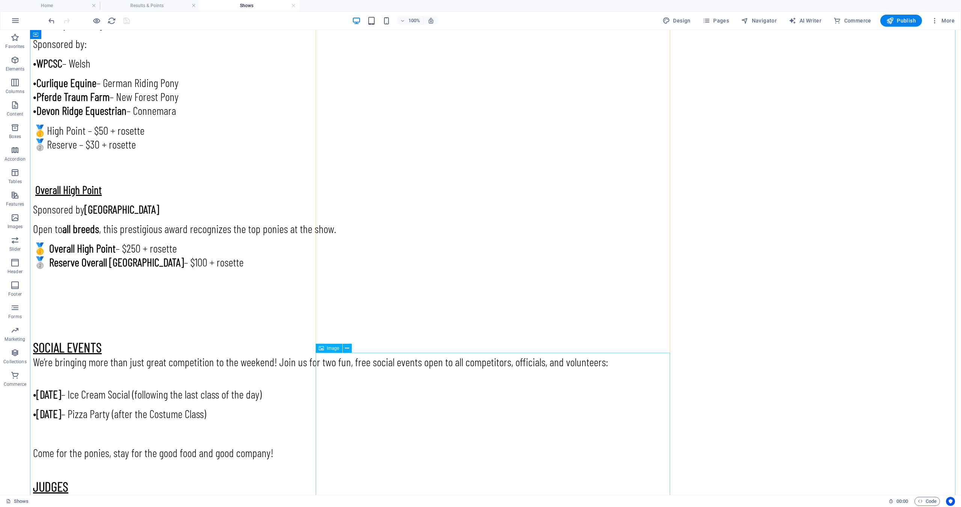
scroll to position [1405, 0]
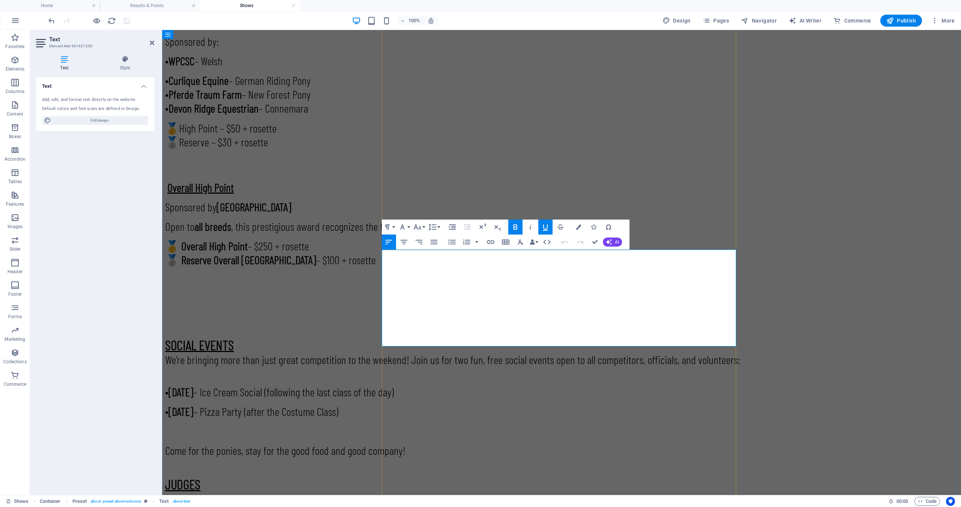
drag, startPoint x: 474, startPoint y: 281, endPoint x: 385, endPoint y: 282, distance: 89.4
click at [324, 498] on span "We’re thrilled to welcome our 2025 judges:" at bounding box center [244, 505] width 159 height 14
click at [213, 321] on div "SHOWS WESTERN CANADIAN PONY CLASSIC COCHRANE, ALBERTA We appreciate everyone wh…" at bounding box center [561, 19] width 793 height 2233
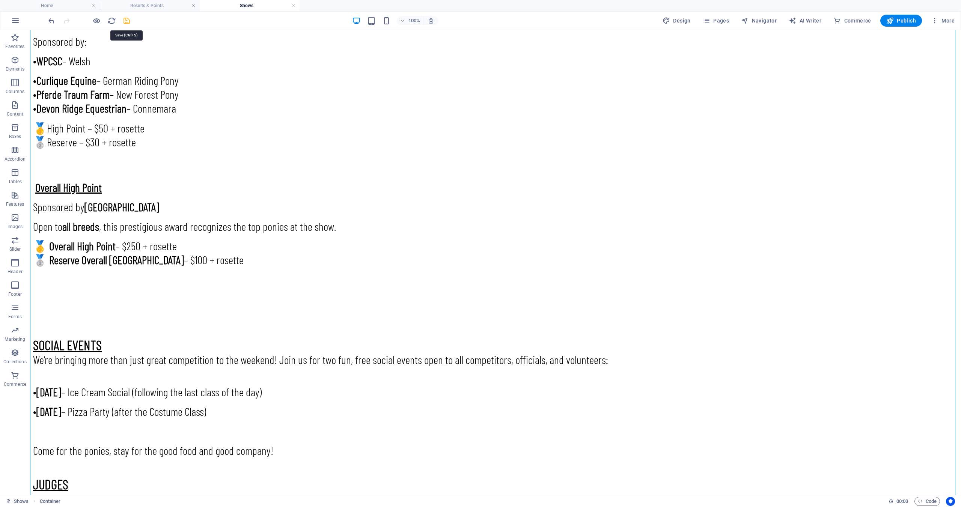
click at [131, 22] on icon "save" at bounding box center [126, 21] width 9 height 9
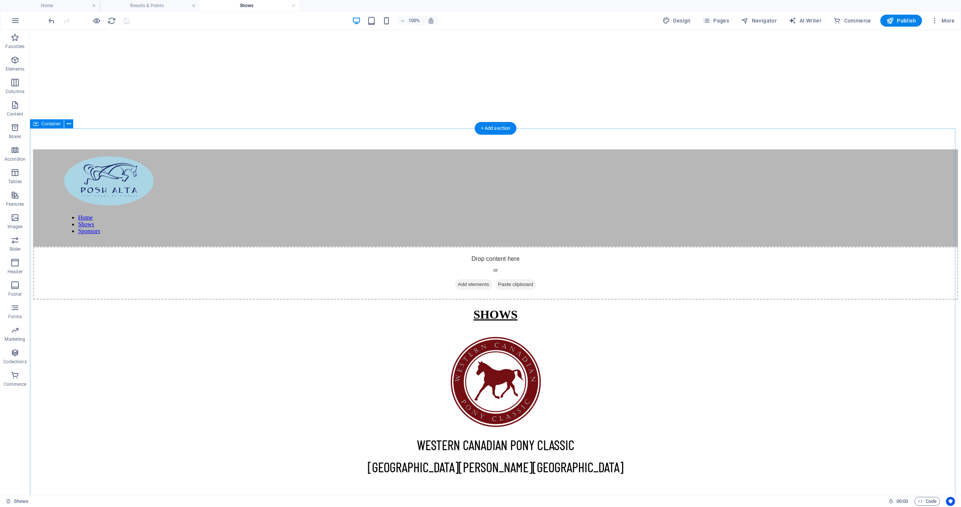
scroll to position [0, 0]
click at [905, 215] on nav "Home Shows Sponsors" at bounding box center [495, 225] width 865 height 20
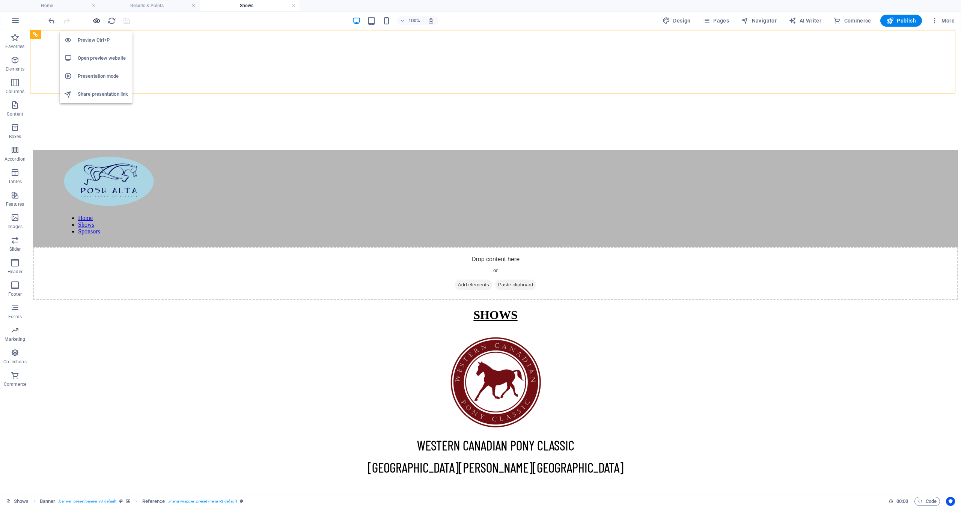
click at [97, 21] on icon "button" at bounding box center [96, 21] width 9 height 9
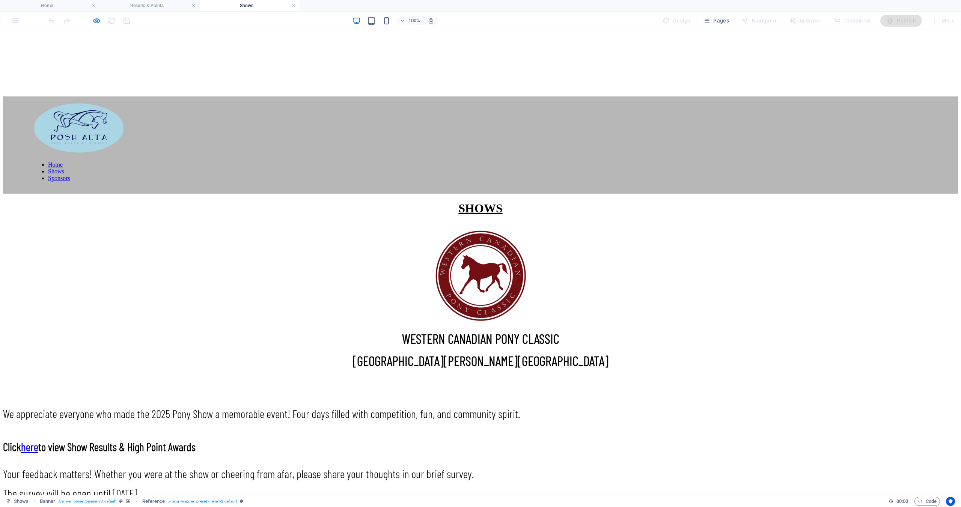
click at [70, 175] on link "Sponsors" at bounding box center [59, 178] width 22 height 6
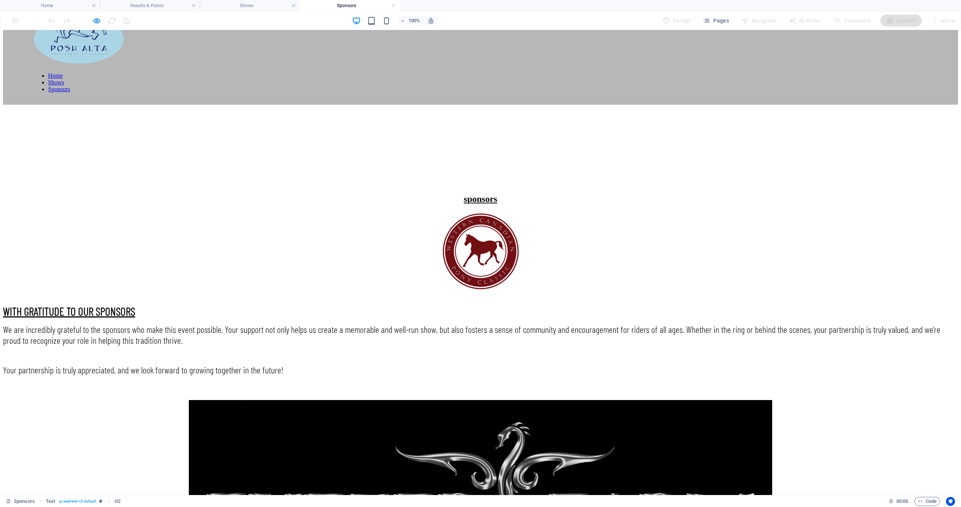
scroll to position [113, 0]
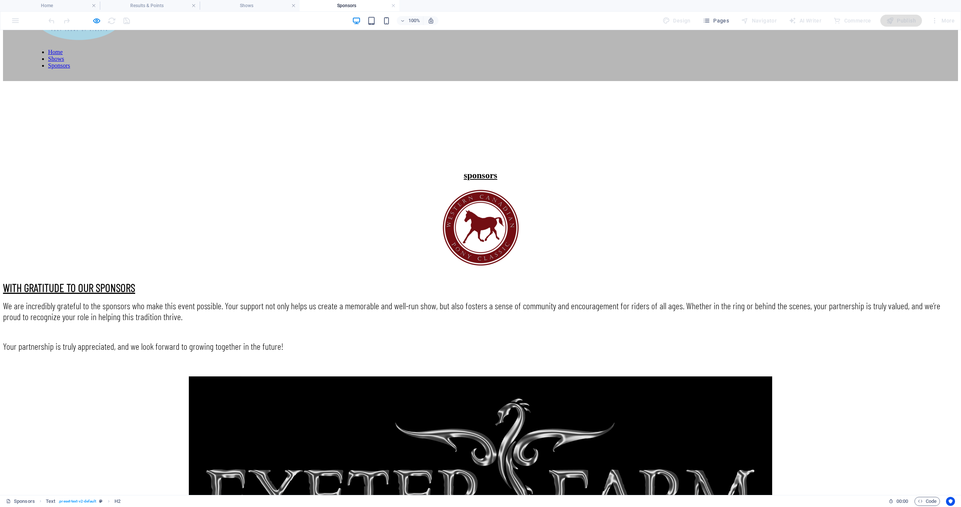
click at [453, 281] on div "WITH GRATITUDE TO OUR SPONSORS We are incredibly grateful to the sponsors who m…" at bounding box center [480, 316] width 955 height 71
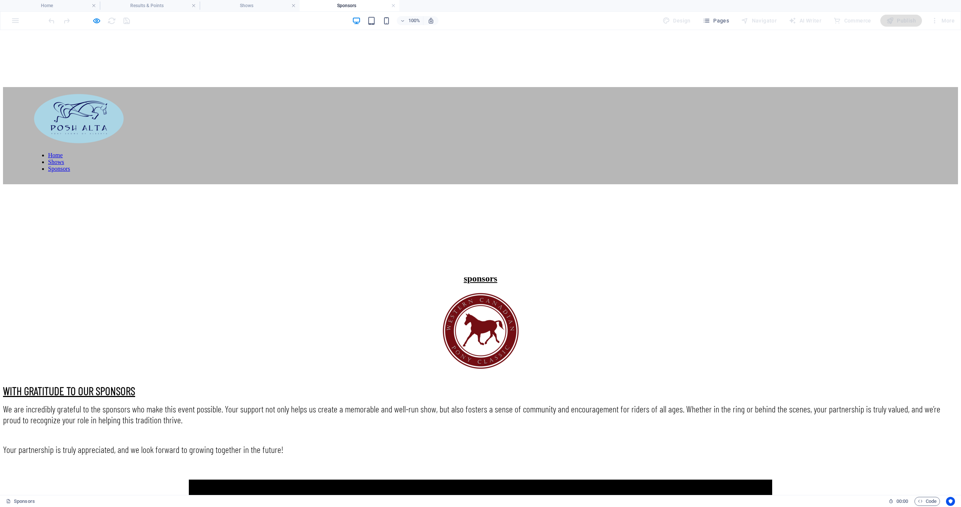
scroll to position [0, 0]
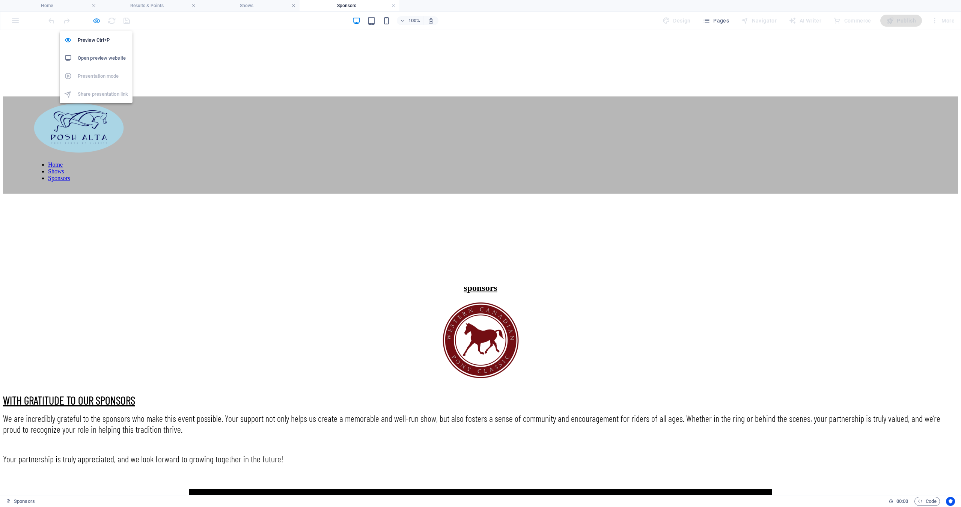
click at [95, 23] on icon "button" at bounding box center [96, 21] width 9 height 9
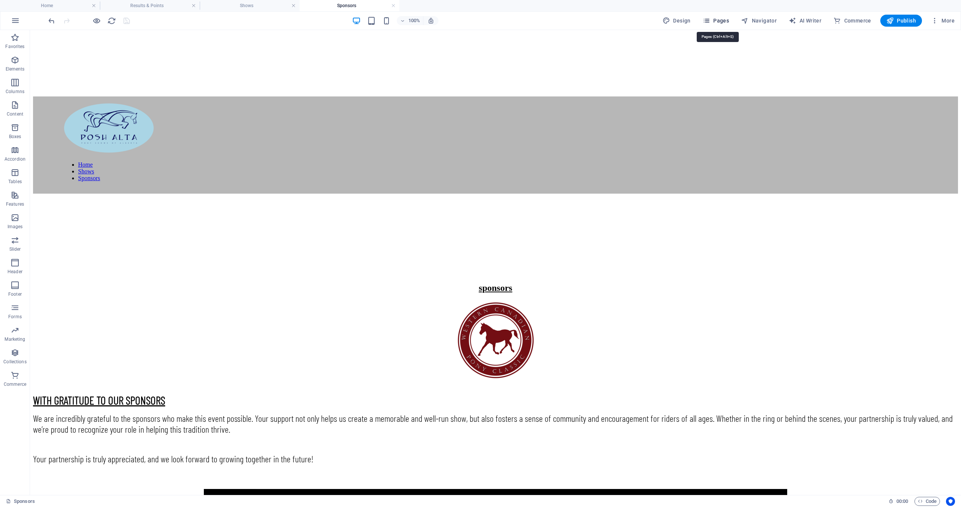
click at [720, 21] on span "Pages" at bounding box center [716, 21] width 26 height 8
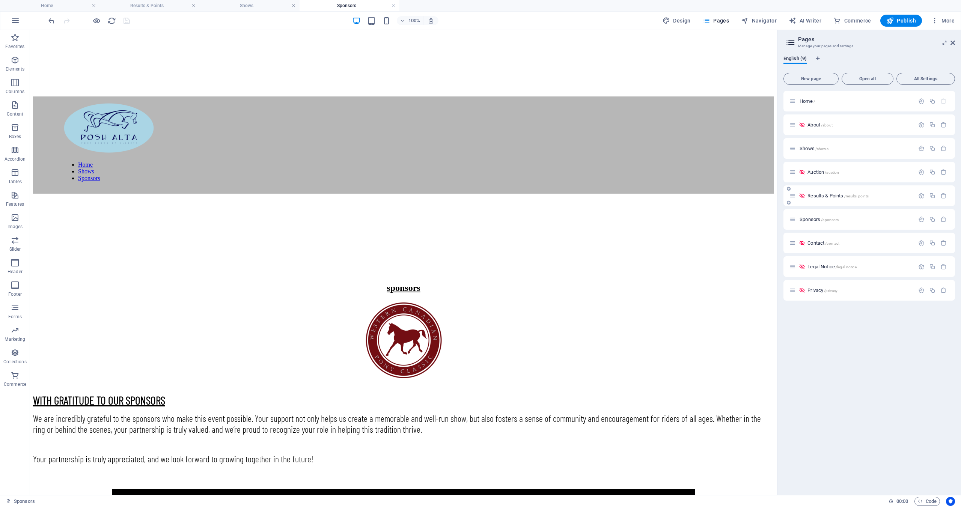
click at [815, 196] on span "Results & Points /results-points" at bounding box center [838, 196] width 61 height 6
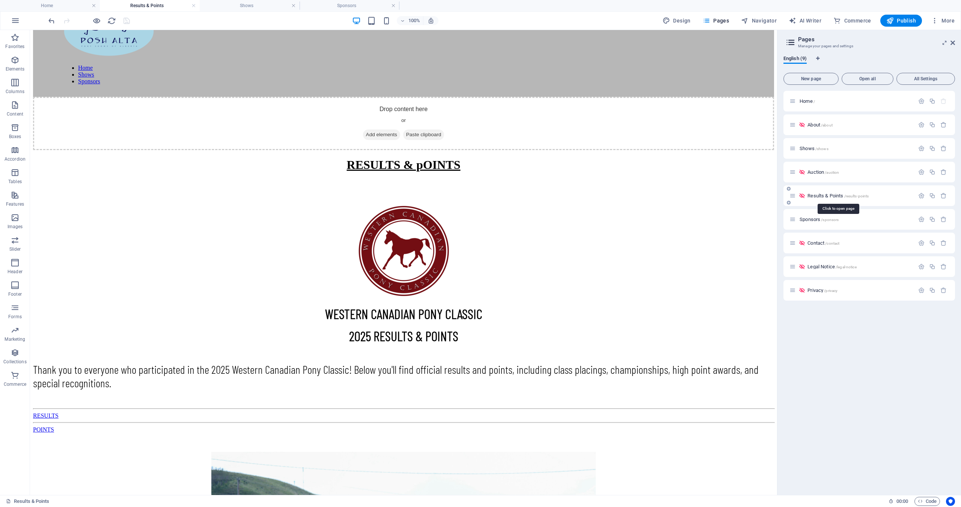
click at [825, 196] on span "Results & Points /results-points" at bounding box center [838, 196] width 61 height 6
click at [802, 197] on icon at bounding box center [802, 196] width 6 height 6
click at [816, 194] on span "Results & Points /results-points" at bounding box center [838, 196] width 61 height 6
click at [801, 196] on icon at bounding box center [802, 196] width 6 height 6
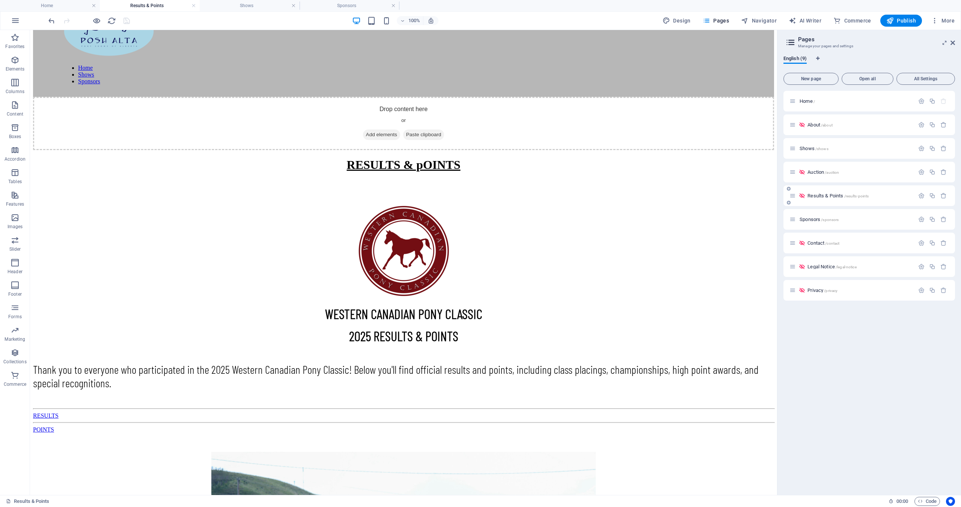
click at [801, 196] on icon at bounding box center [802, 196] width 6 height 6
click at [793, 197] on icon at bounding box center [793, 196] width 6 height 6
click at [795, 198] on icon at bounding box center [793, 196] width 6 height 6
click at [919, 196] on icon "button" at bounding box center [922, 196] width 6 height 6
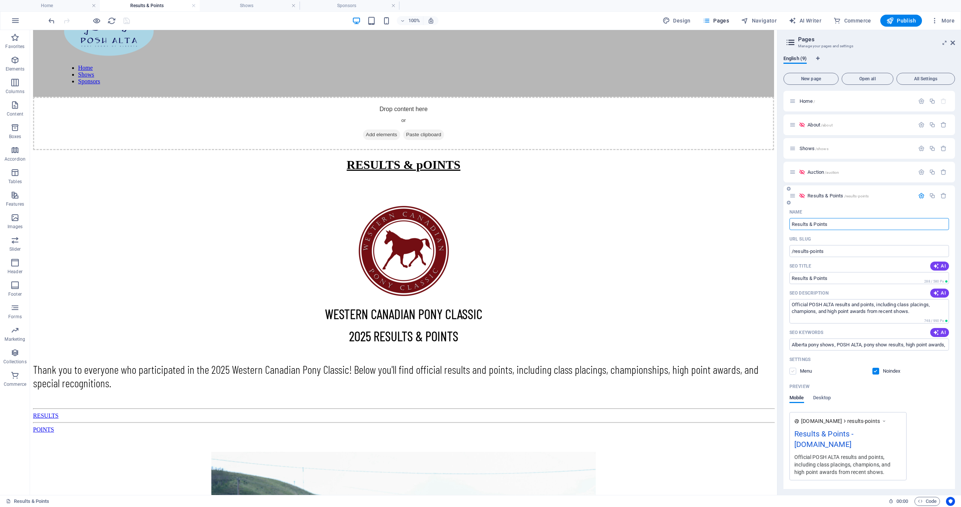
click at [794, 372] on label at bounding box center [793, 371] width 7 height 7
click at [0, 0] on input "checkbox" at bounding box center [0, 0] width 0 height 0
click at [876, 373] on label at bounding box center [876, 371] width 7 height 7
click at [0, 0] on input "checkbox" at bounding box center [0, 0] width 0 height 0
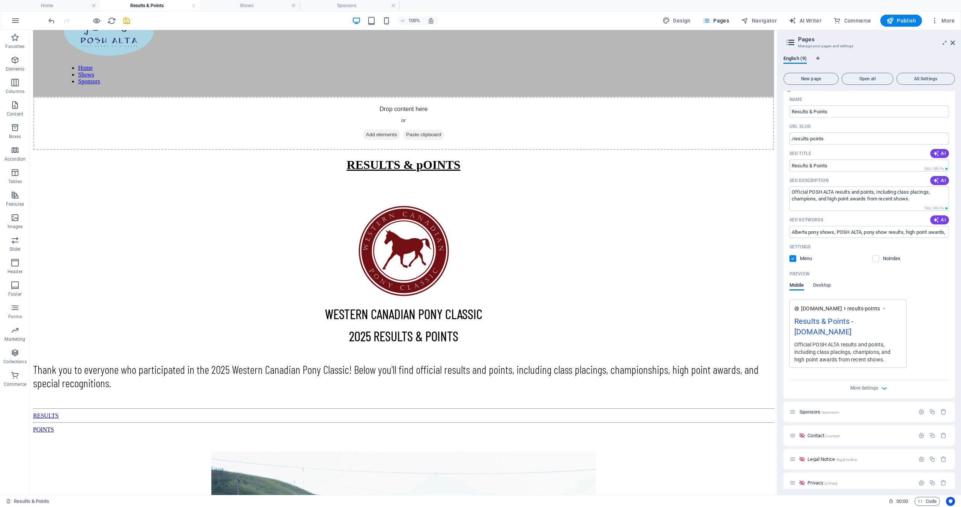
scroll to position [120, 0]
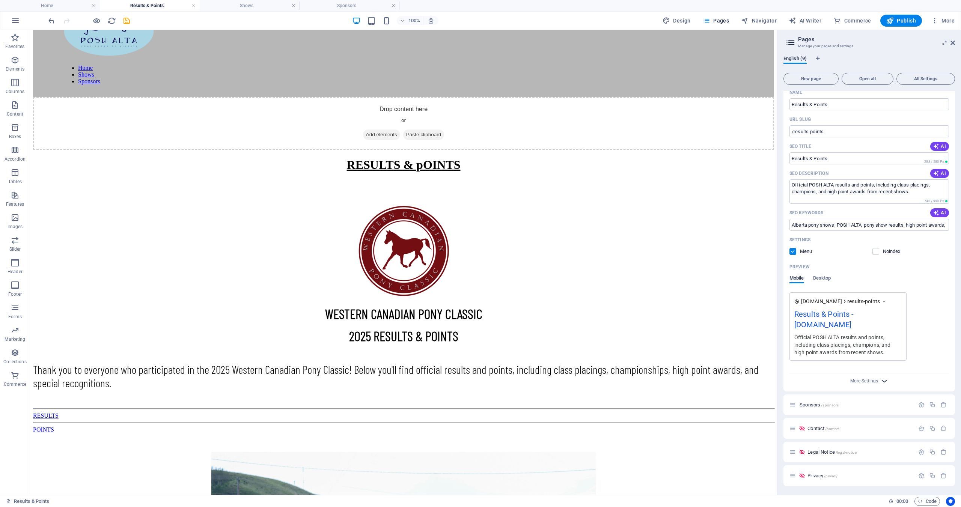
click at [881, 382] on icon "button" at bounding box center [884, 381] width 9 height 9
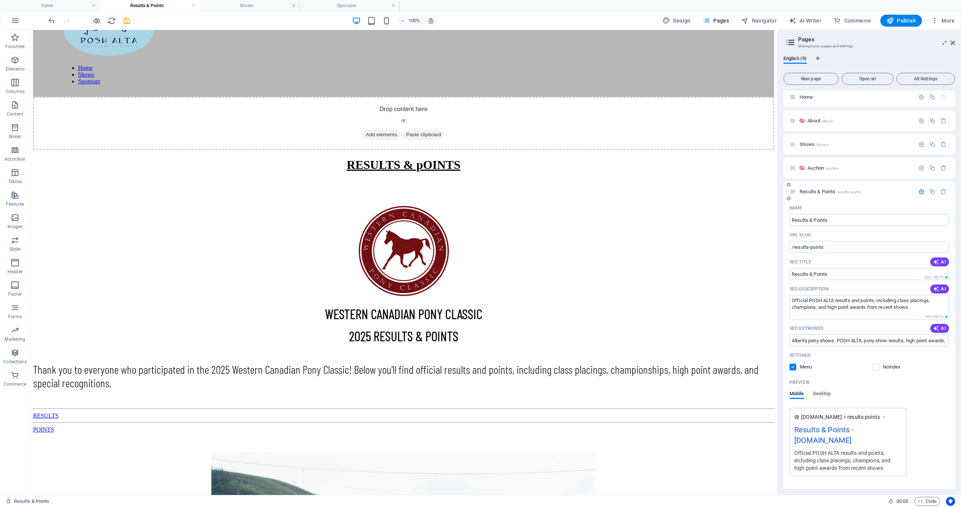
scroll to position [0, 0]
click at [919, 197] on icon "button" at bounding box center [922, 196] width 6 height 6
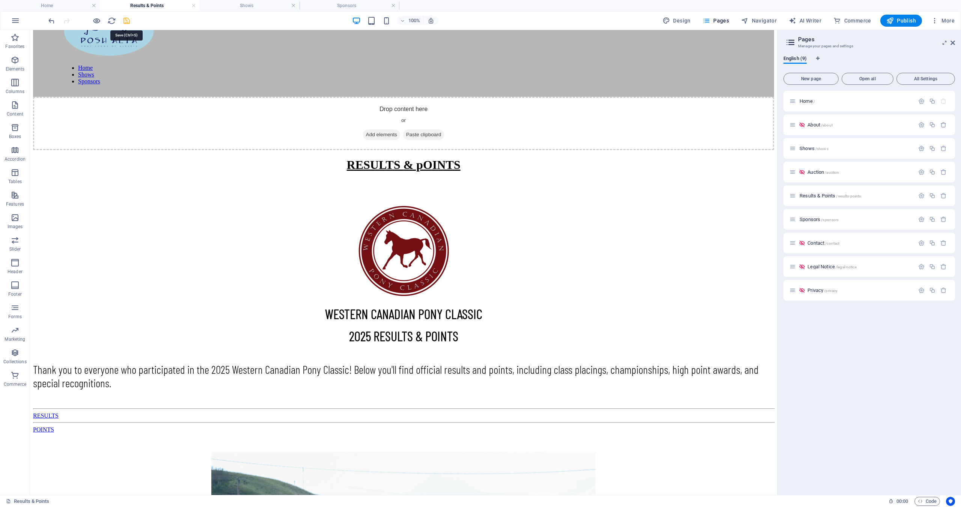
click at [125, 22] on icon "save" at bounding box center [126, 21] width 9 height 9
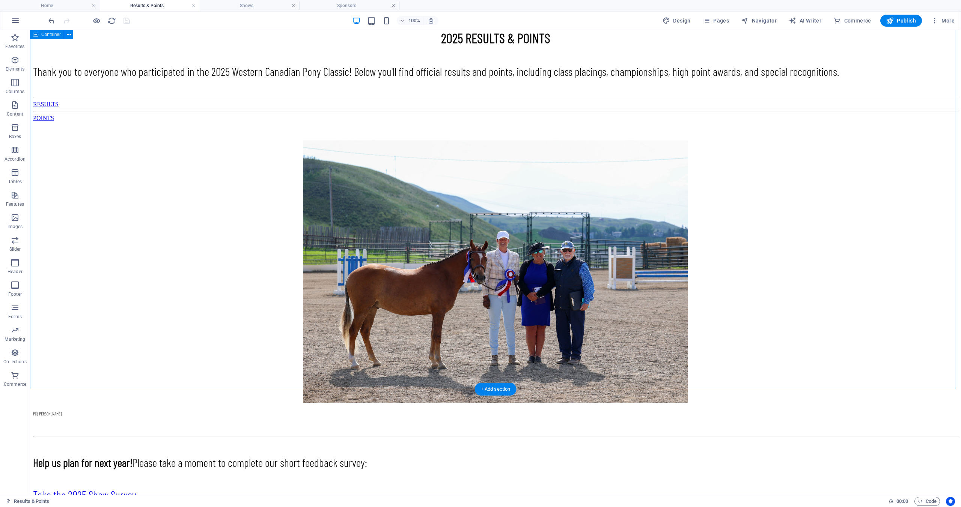
scroll to position [451, 0]
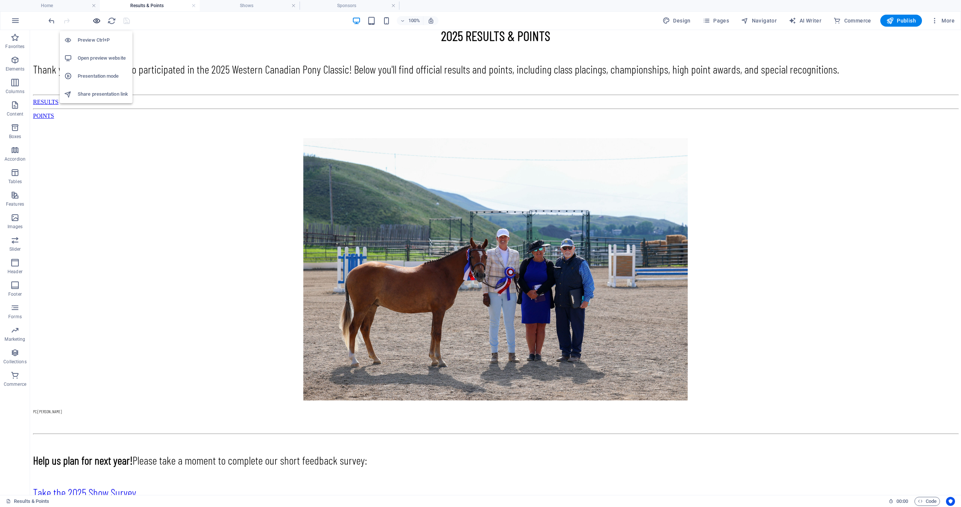
click at [94, 23] on icon "button" at bounding box center [96, 21] width 9 height 9
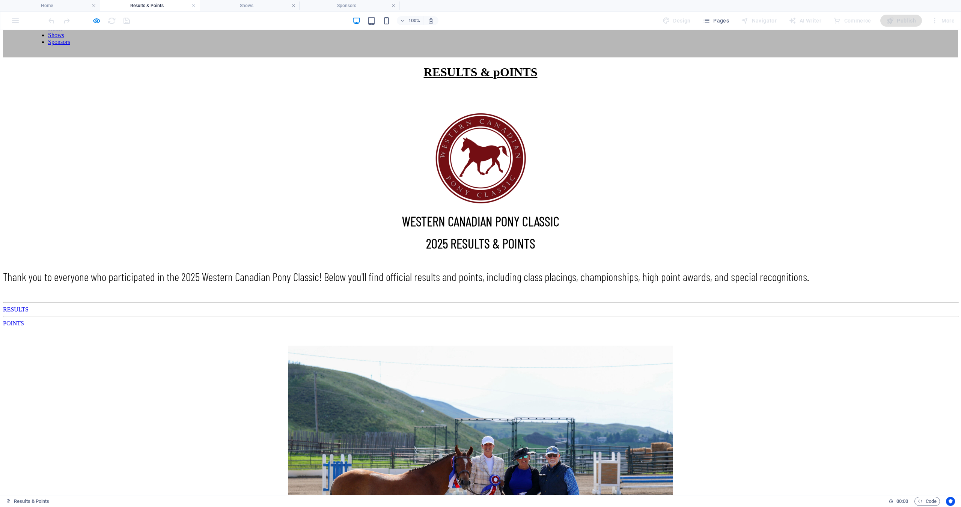
scroll to position [134, 0]
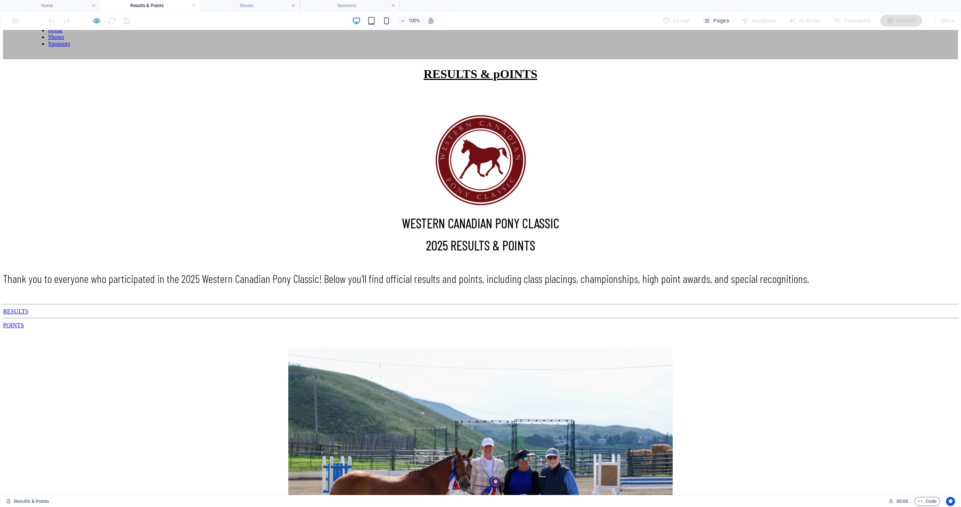
click at [29, 308] on link "RESULTS" at bounding box center [16, 311] width 26 height 6
click at [24, 322] on link "POINTS" at bounding box center [13, 325] width 21 height 6
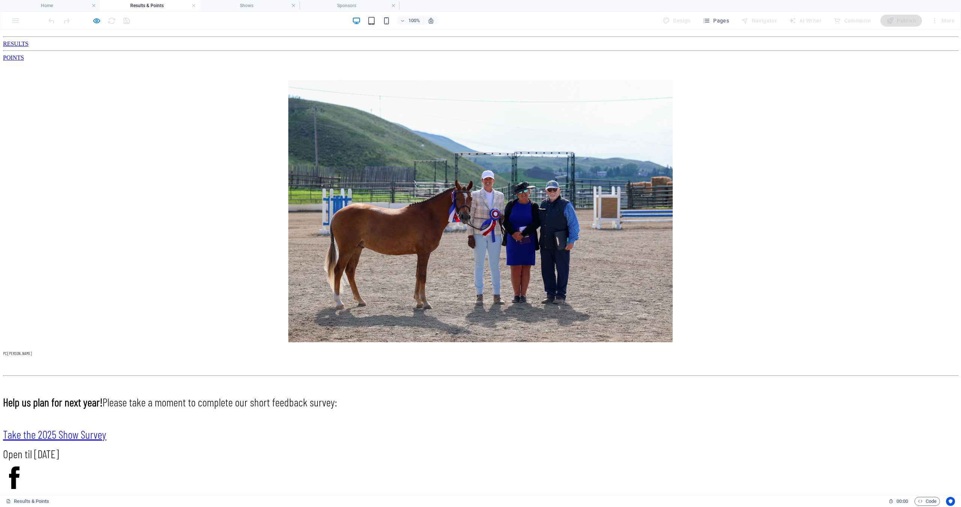
scroll to position [418, 0]
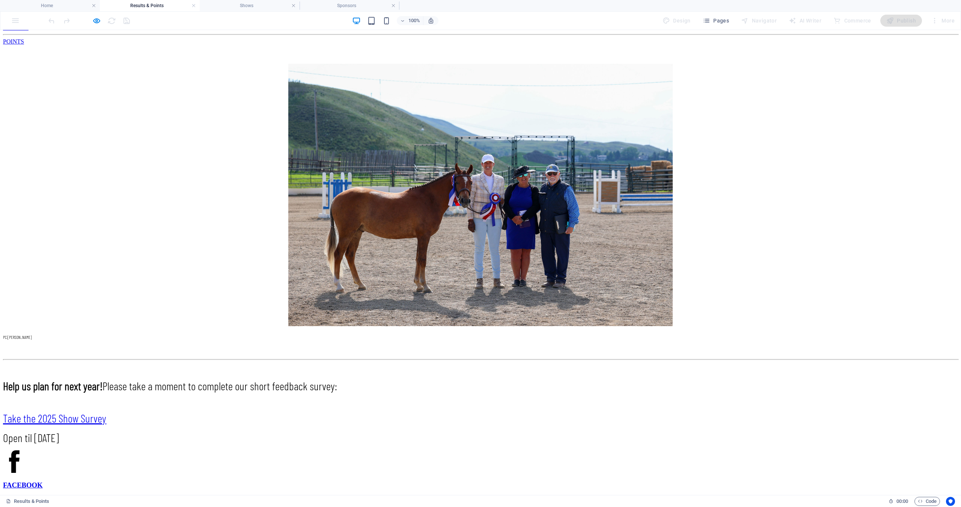
click at [106, 412] on link "Take the 2025 Show Survey" at bounding box center [54, 419] width 103 height 14
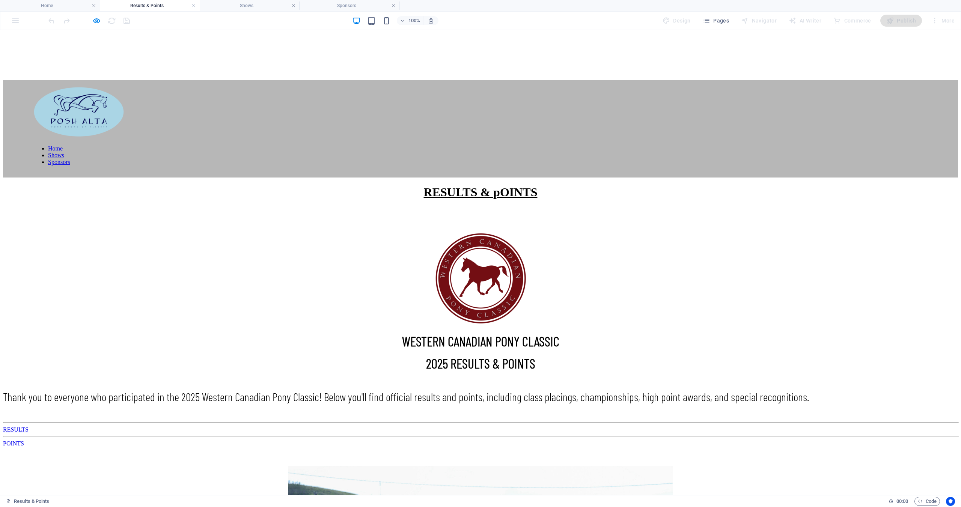
scroll to position [38, 0]
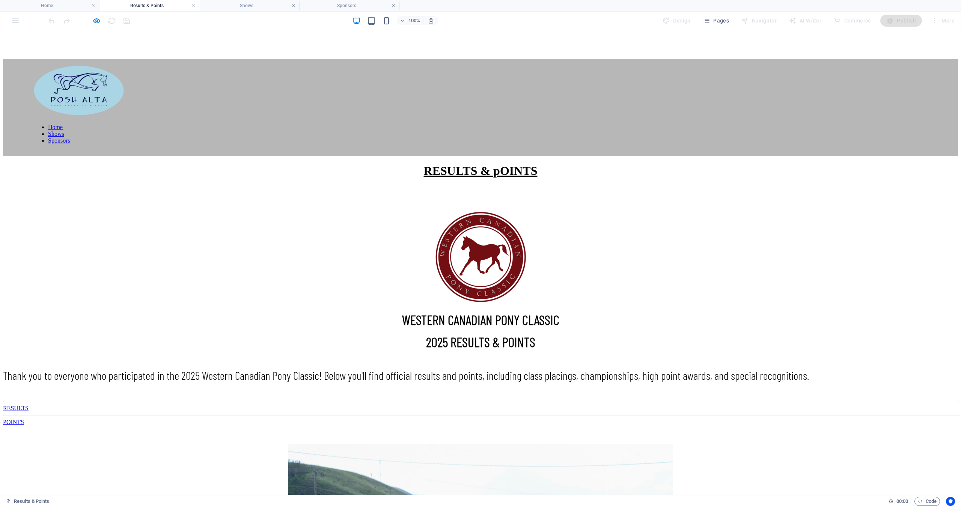
click at [29, 405] on link "RESULTS" at bounding box center [16, 408] width 26 height 6
click at [24, 419] on link "POINTS" at bounding box center [13, 422] width 21 height 6
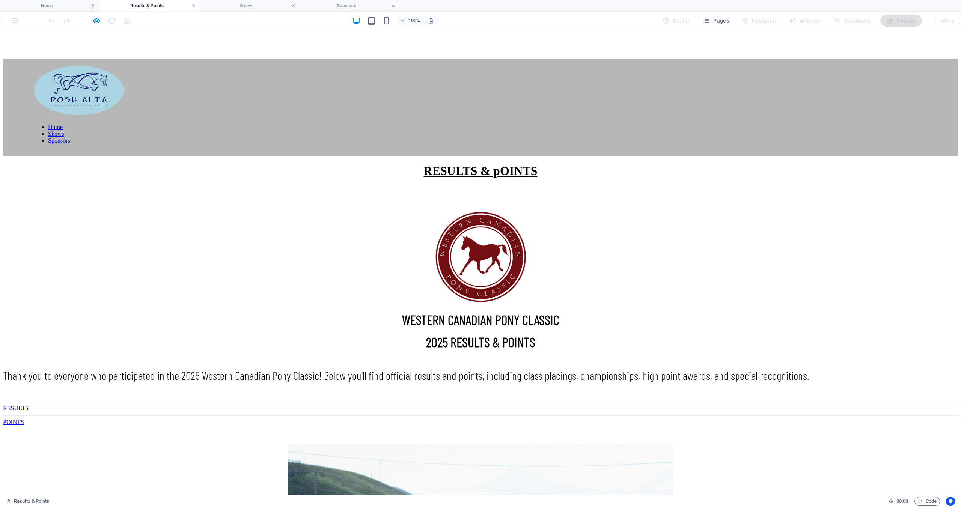
click at [29, 405] on link "RESULTS" at bounding box center [16, 408] width 26 height 6
click at [24, 419] on link "POINTS" at bounding box center [13, 422] width 21 height 6
click at [711, 335] on div "RESULTS & pOINTS WESTERN CANADIAN PONY CLASSIC 2025 RESULTS & POINTS Thank you …" at bounding box center [480, 494] width 955 height 661
click at [29, 405] on link "RESULTS" at bounding box center [16, 408] width 26 height 6
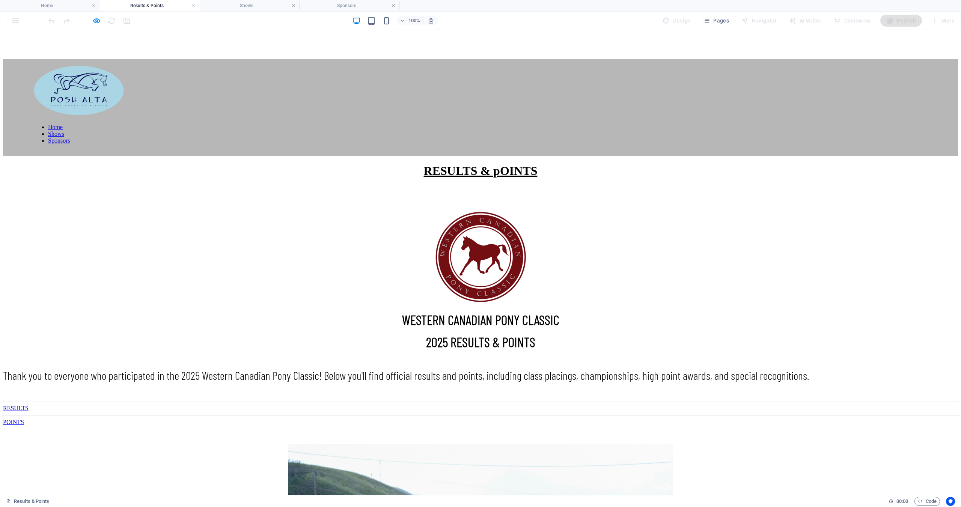
click at [24, 419] on link "POINTS" at bounding box center [13, 422] width 21 height 6
click at [96, 22] on icon "button" at bounding box center [96, 21] width 9 height 9
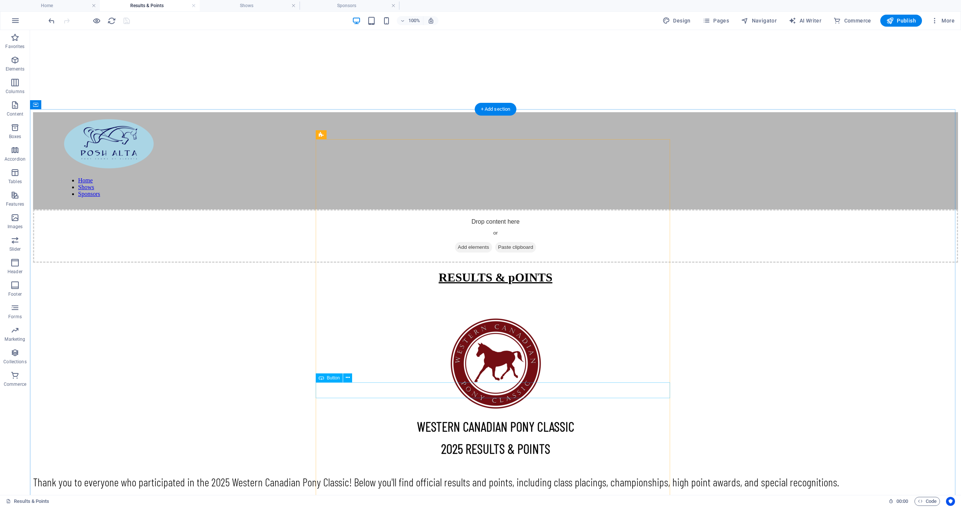
click at [491, 507] on div "RESULTS" at bounding box center [495, 515] width 925 height 7
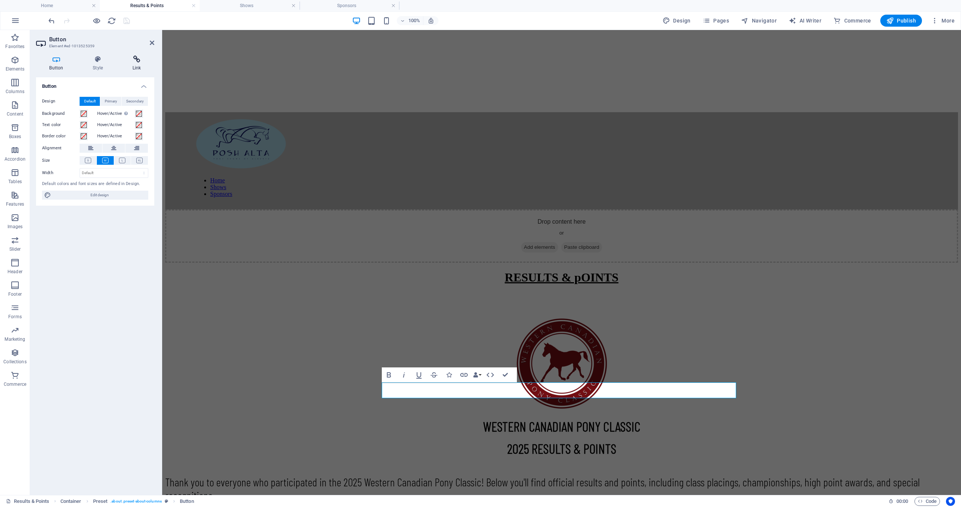
click at [135, 59] on icon at bounding box center [136, 60] width 35 height 8
click at [106, 100] on span "External" at bounding box center [107, 101] width 17 height 9
select select "blank"
click at [934, 21] on icon "button" at bounding box center [935, 21] width 8 height 8
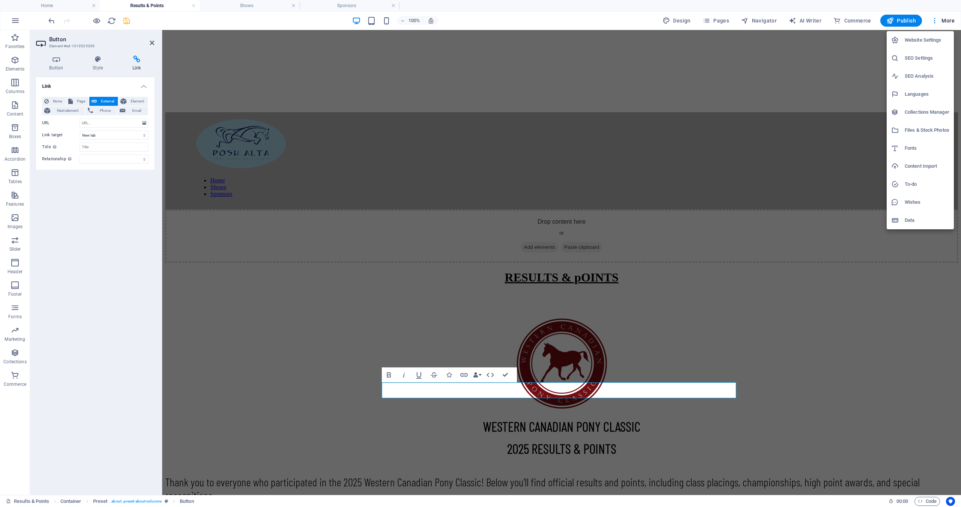
click at [924, 129] on h6 "Files & Stock Photos" at bounding box center [927, 130] width 45 height 9
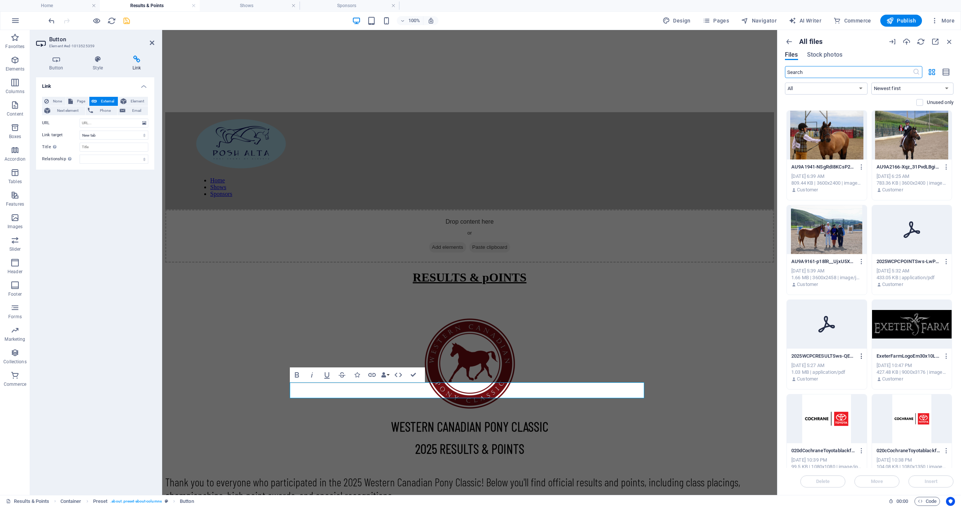
click at [860, 358] on icon "button" at bounding box center [862, 356] width 7 height 7
click at [859, 368] on h6 "Get link" at bounding box center [866, 370] width 32 height 9
click at [104, 125] on input "URL" at bounding box center [114, 123] width 69 height 9
paste input "[URL][DOMAIN_NAME]"
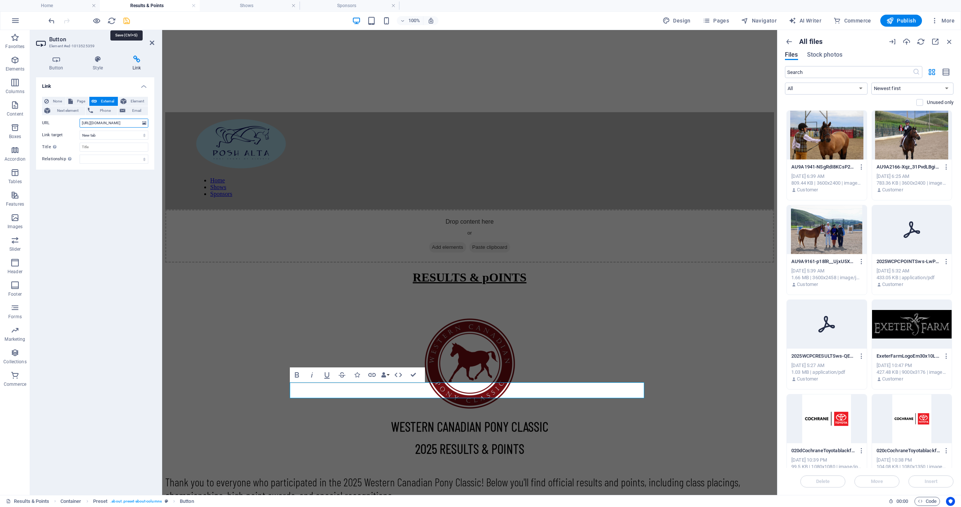
type input "[URL][DOMAIN_NAME]"
click at [124, 22] on icon "save" at bounding box center [126, 21] width 9 height 9
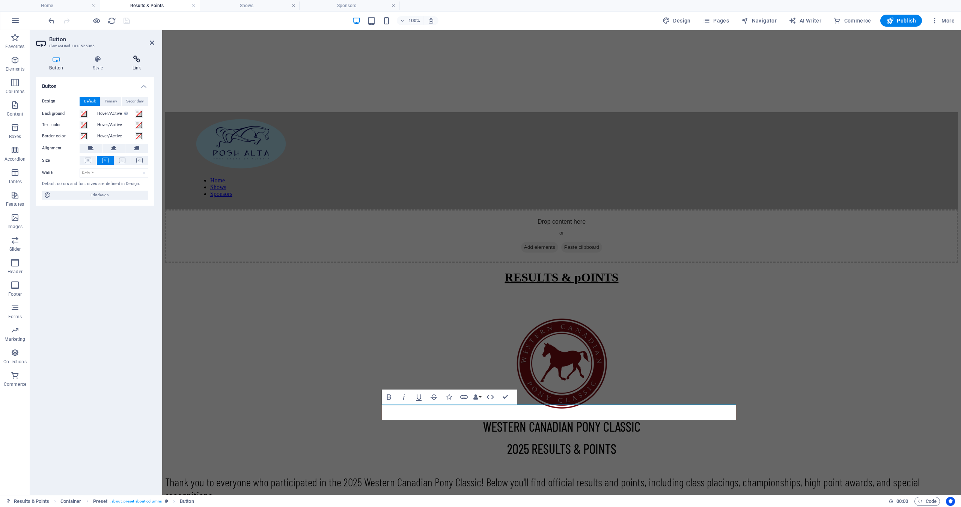
click at [139, 61] on icon at bounding box center [136, 60] width 35 height 8
click at [99, 101] on span "External" at bounding box center [107, 101] width 17 height 9
select select "blank"
click at [935, 26] on button "More" at bounding box center [943, 21] width 30 height 12
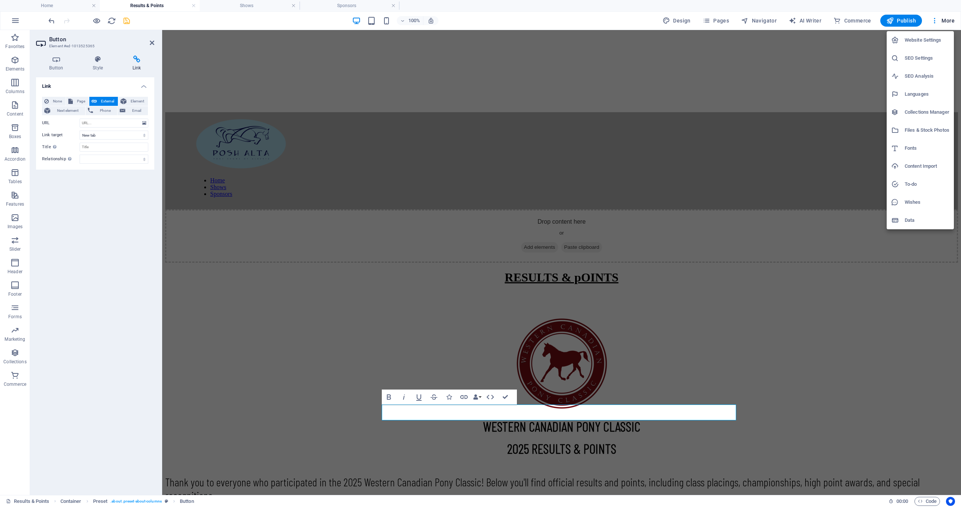
click at [919, 130] on h6 "Files & Stock Photos" at bounding box center [927, 130] width 45 height 9
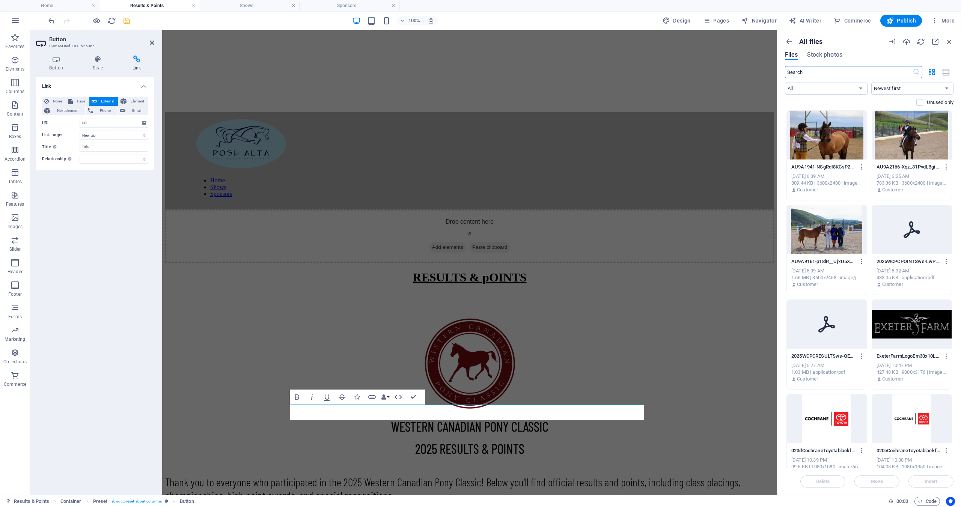
click at [908, 237] on icon at bounding box center [912, 230] width 18 height 18
click at [945, 263] on icon "button" at bounding box center [946, 261] width 7 height 7
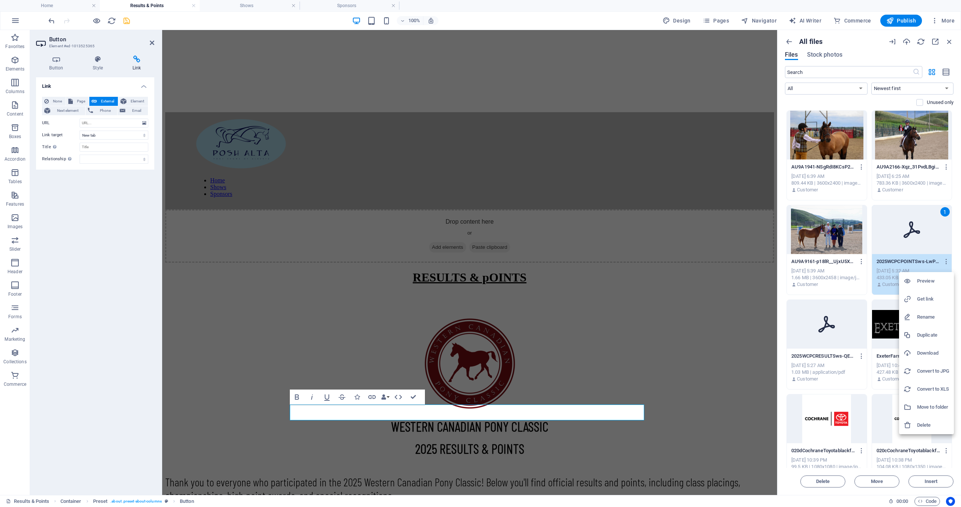
click at [930, 297] on h6 "Get link" at bounding box center [933, 299] width 32 height 9
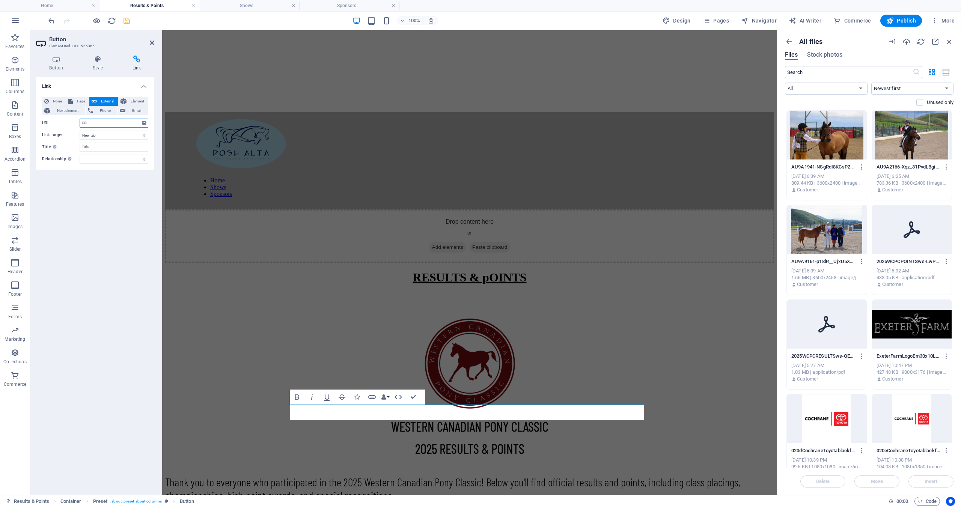
click at [100, 124] on input "URL" at bounding box center [114, 123] width 69 height 9
paste input "[URL][DOMAIN_NAME]"
type input "[URL][DOMAIN_NAME]"
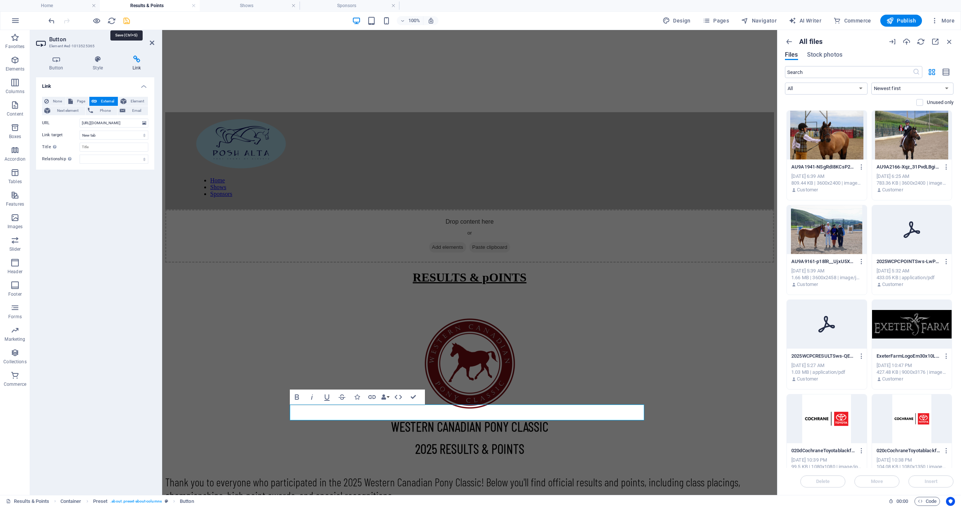
click at [128, 21] on icon "save" at bounding box center [126, 21] width 9 height 9
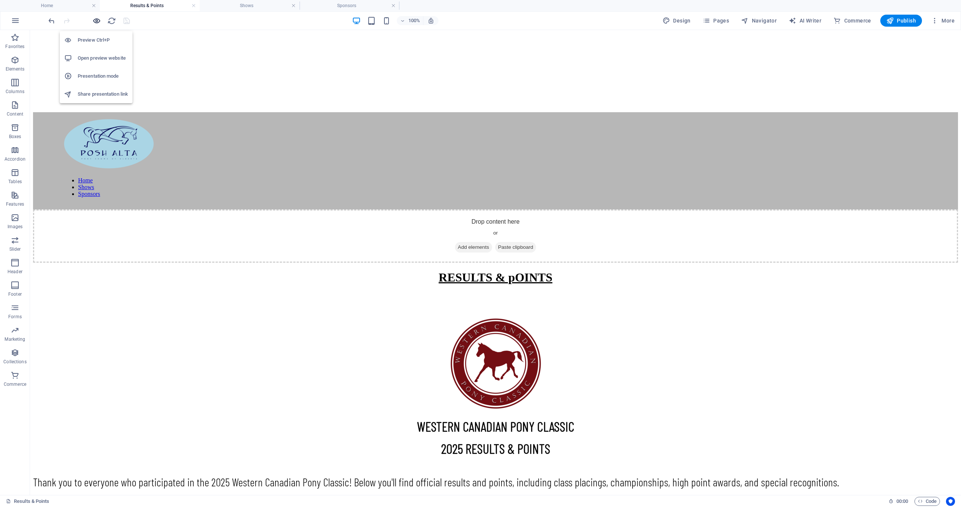
click at [95, 21] on icon "button" at bounding box center [96, 21] width 9 height 9
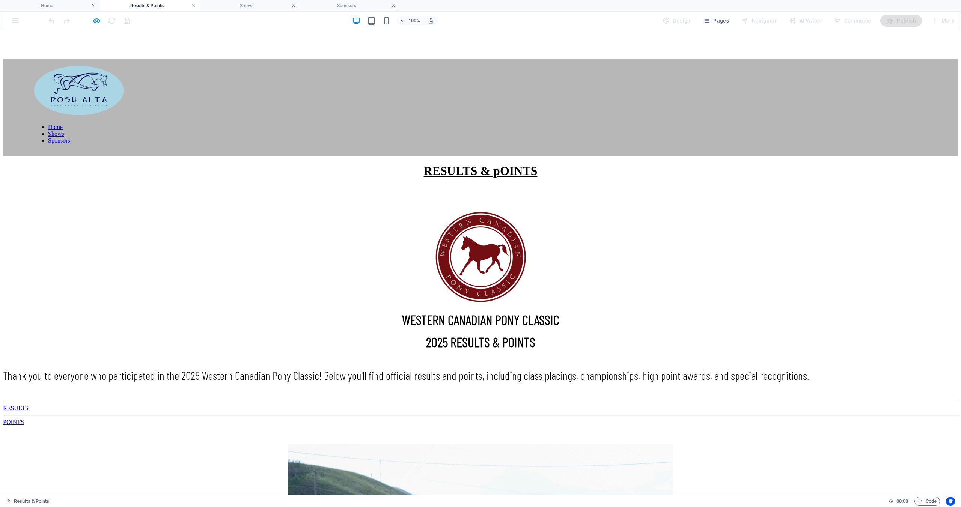
click at [29, 405] on link "RESULTS" at bounding box center [16, 408] width 26 height 6
click at [24, 419] on link "POINTS" at bounding box center [13, 422] width 21 height 6
click at [96, 20] on icon "button" at bounding box center [96, 21] width 9 height 9
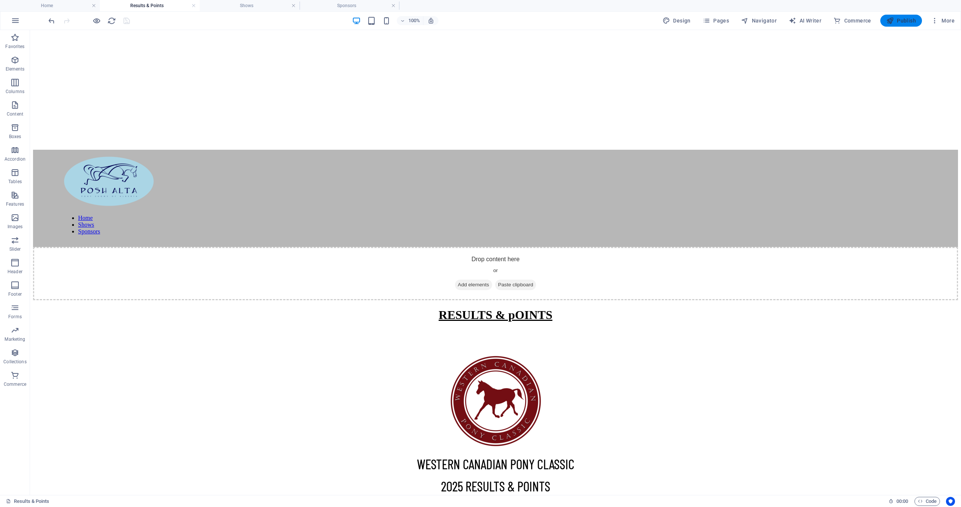
click at [906, 20] on span "Publish" at bounding box center [902, 21] width 30 height 8
